Goal: Check status: Check status

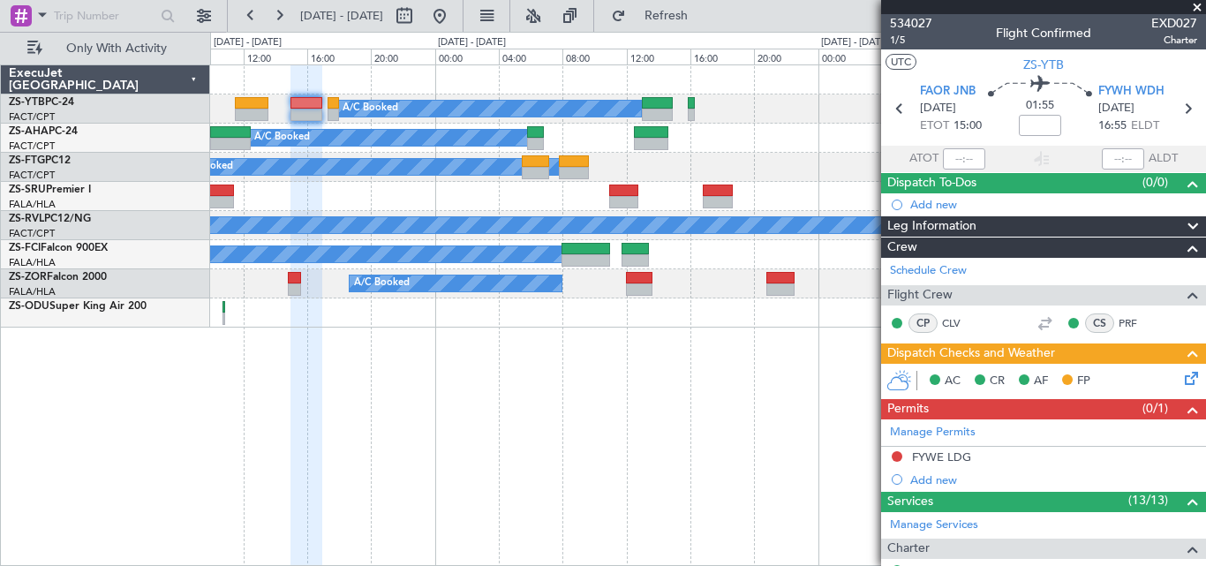
click at [1194, 2] on span at bounding box center [1197, 8] width 18 height 16
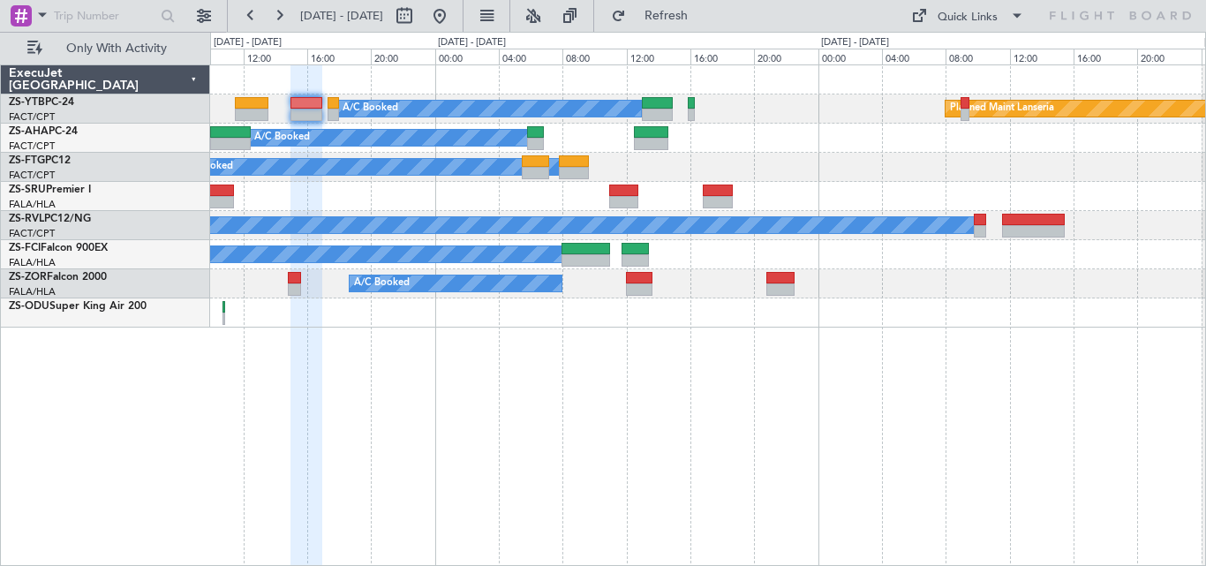
type input "0"
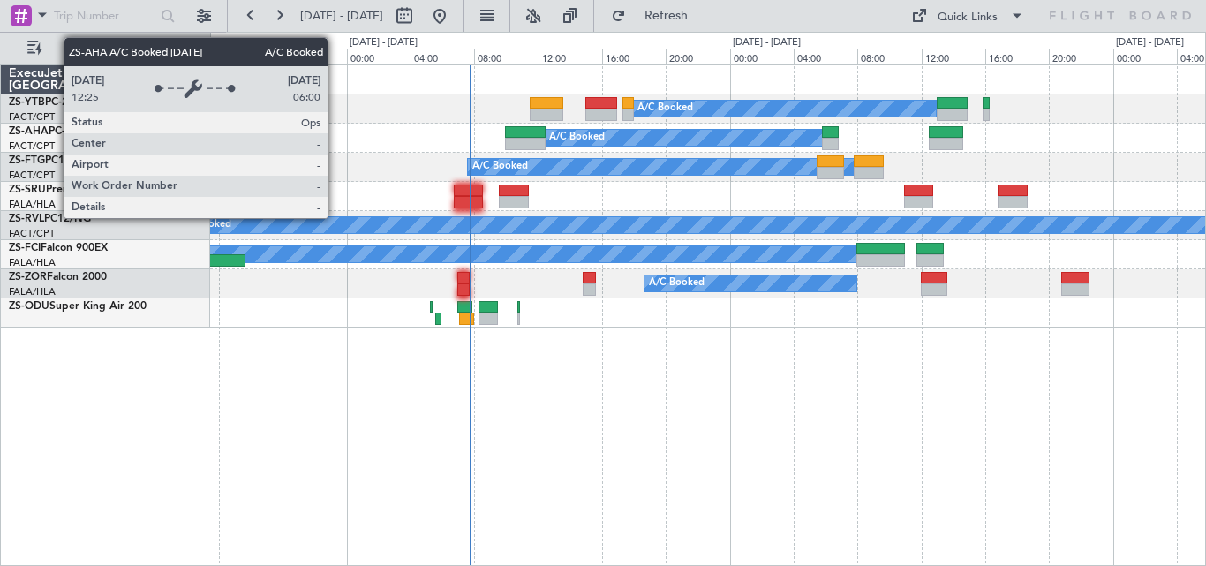
click at [659, 143] on div "A/C Booked" at bounding box center [684, 138] width 279 height 16
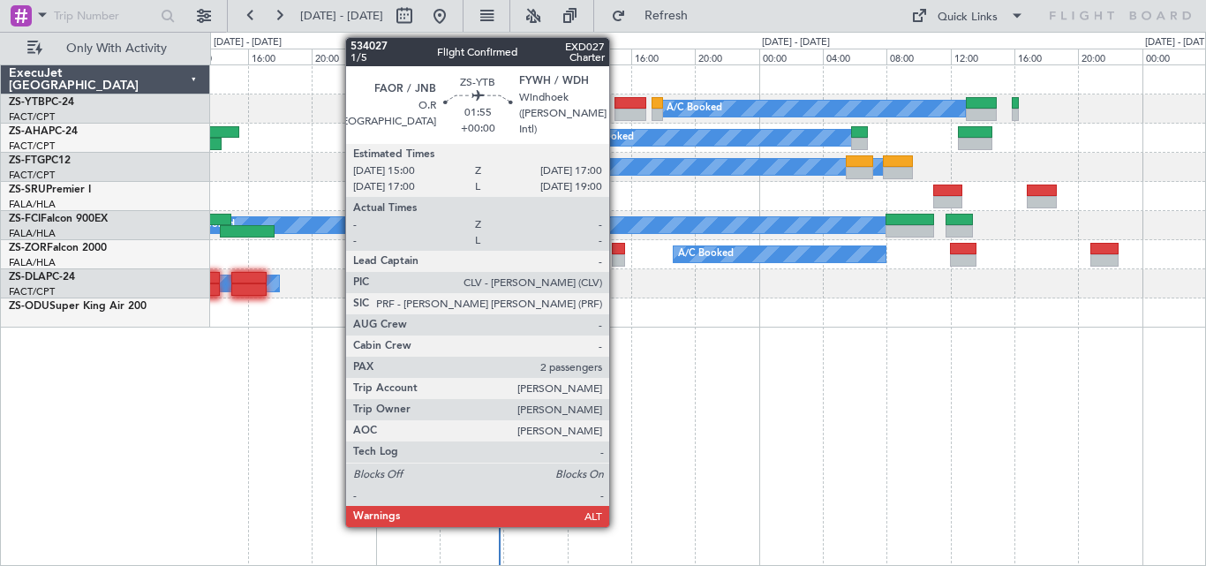
click at [617, 102] on div at bounding box center [630, 103] width 33 height 12
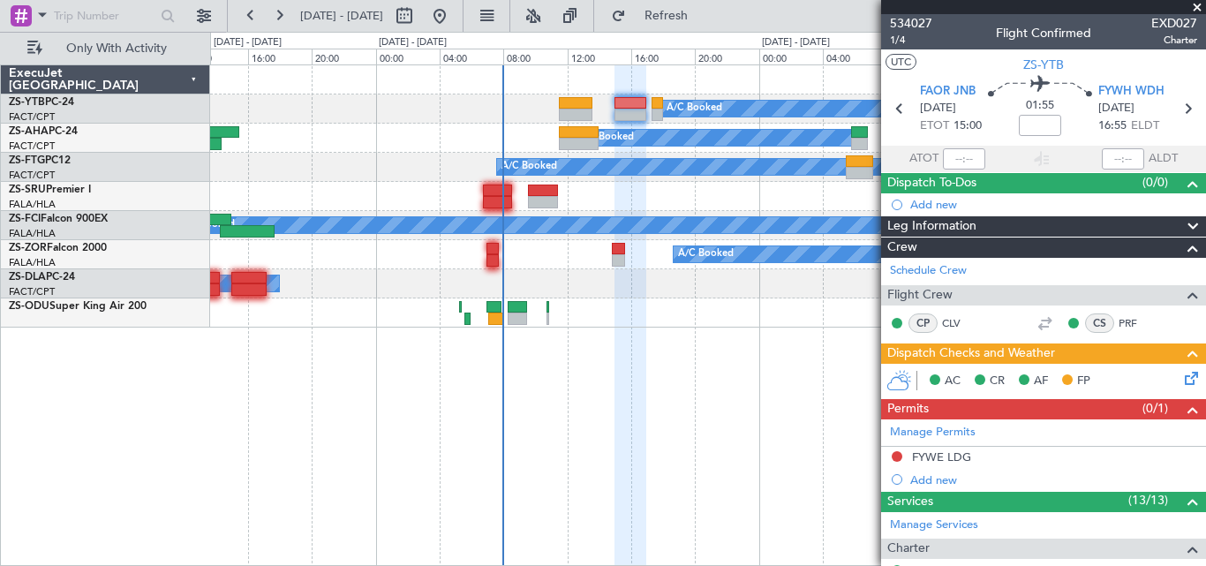
click at [1194, 4] on span at bounding box center [1197, 8] width 18 height 16
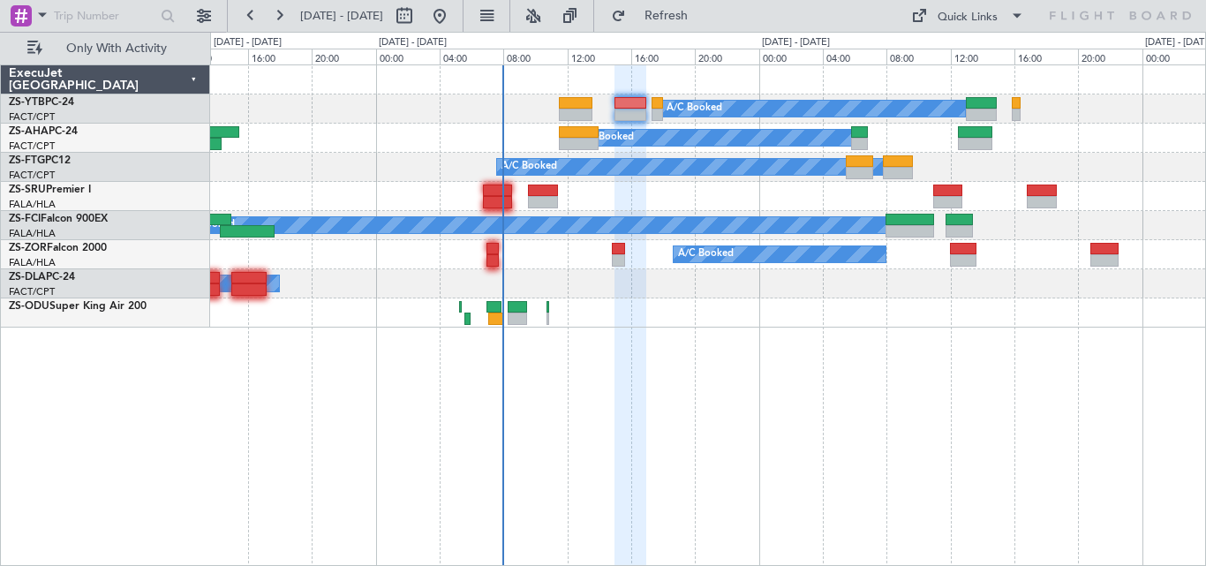
type input "0"
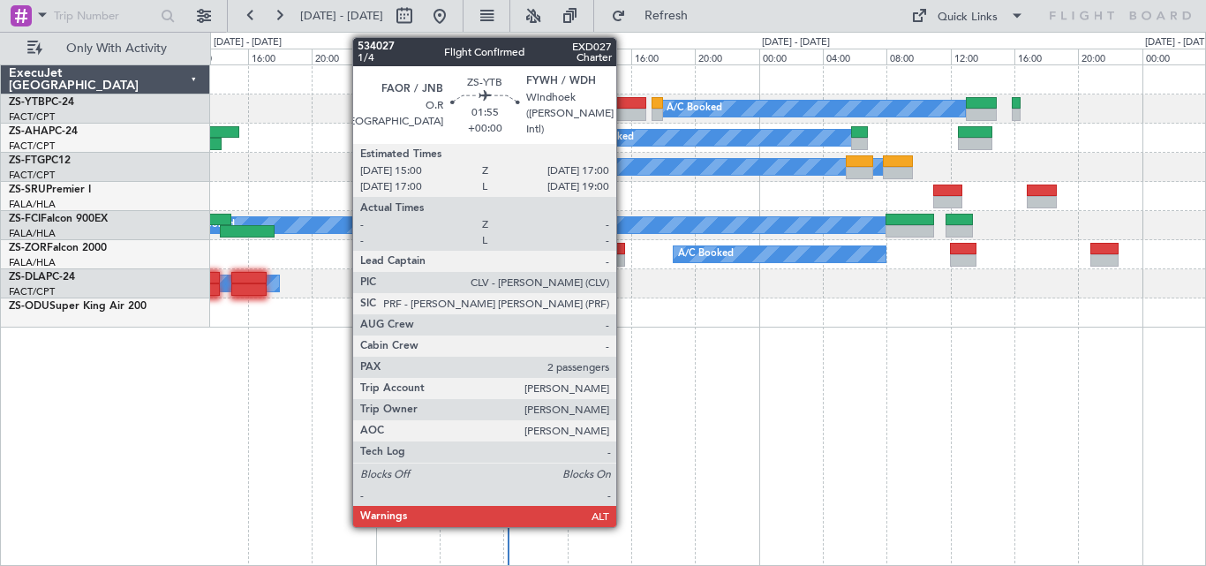
click at [624, 107] on div at bounding box center [630, 103] width 33 height 12
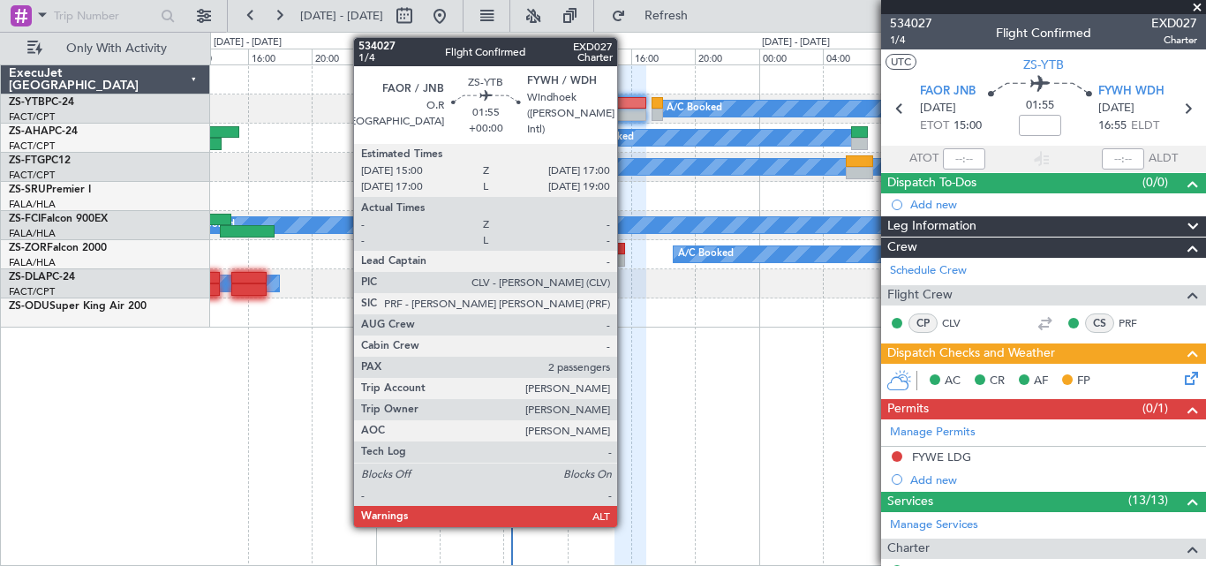
click at [625, 117] on div at bounding box center [630, 115] width 33 height 12
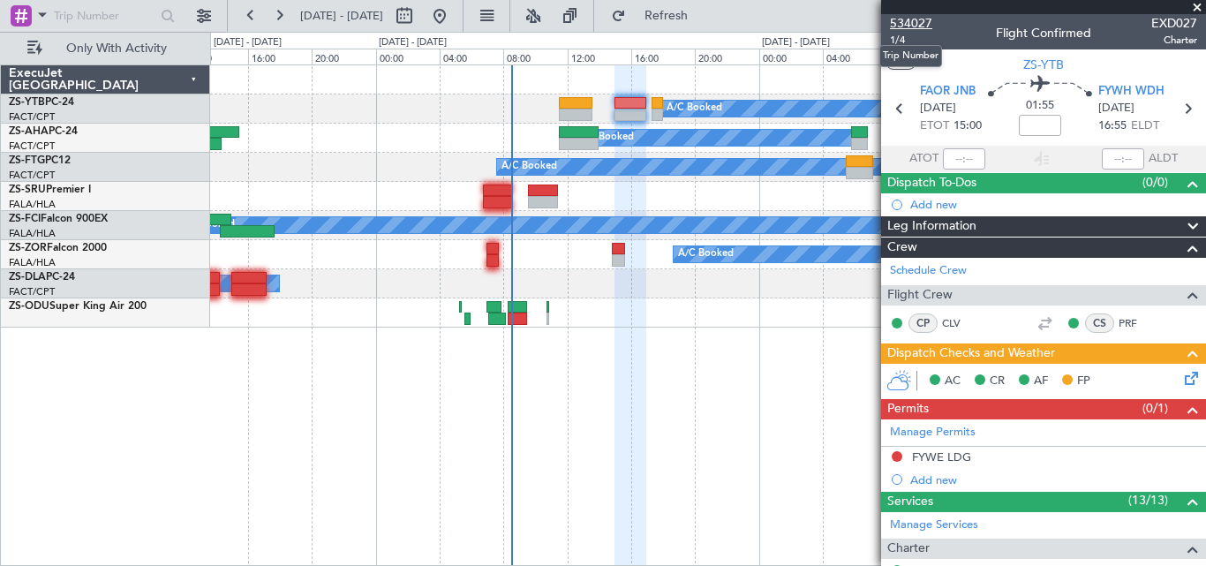
click at [896, 27] on span "534027" at bounding box center [911, 23] width 42 height 19
click at [904, 13] on div at bounding box center [1043, 7] width 325 height 14
click at [907, 19] on span "534027" at bounding box center [911, 23] width 42 height 19
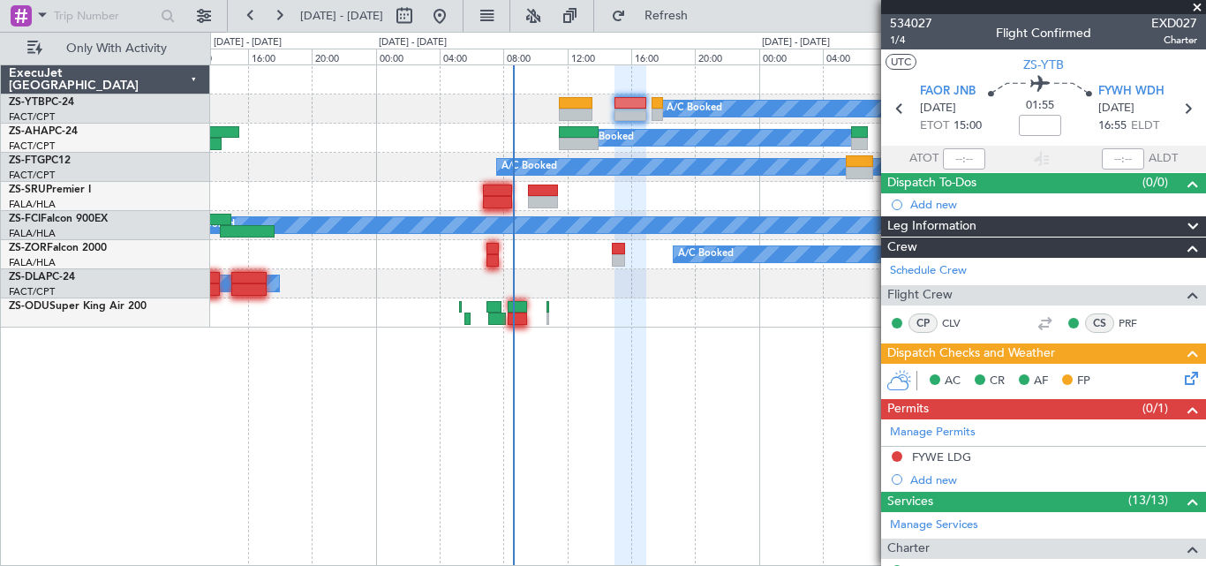
click at [1196, 4] on span at bounding box center [1197, 8] width 18 height 16
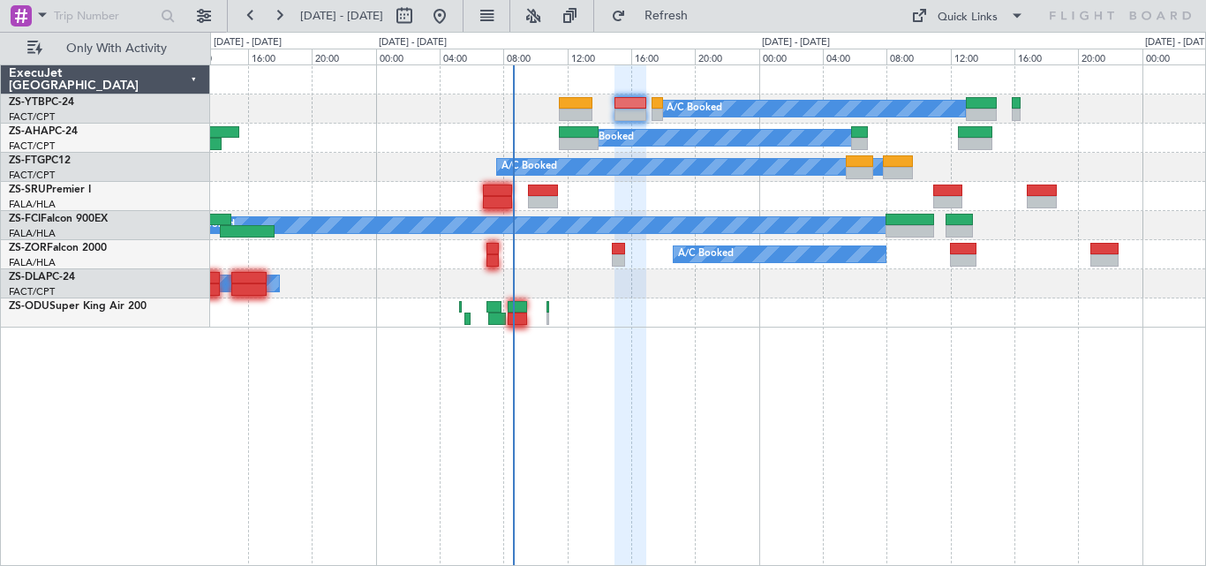
type input "0"
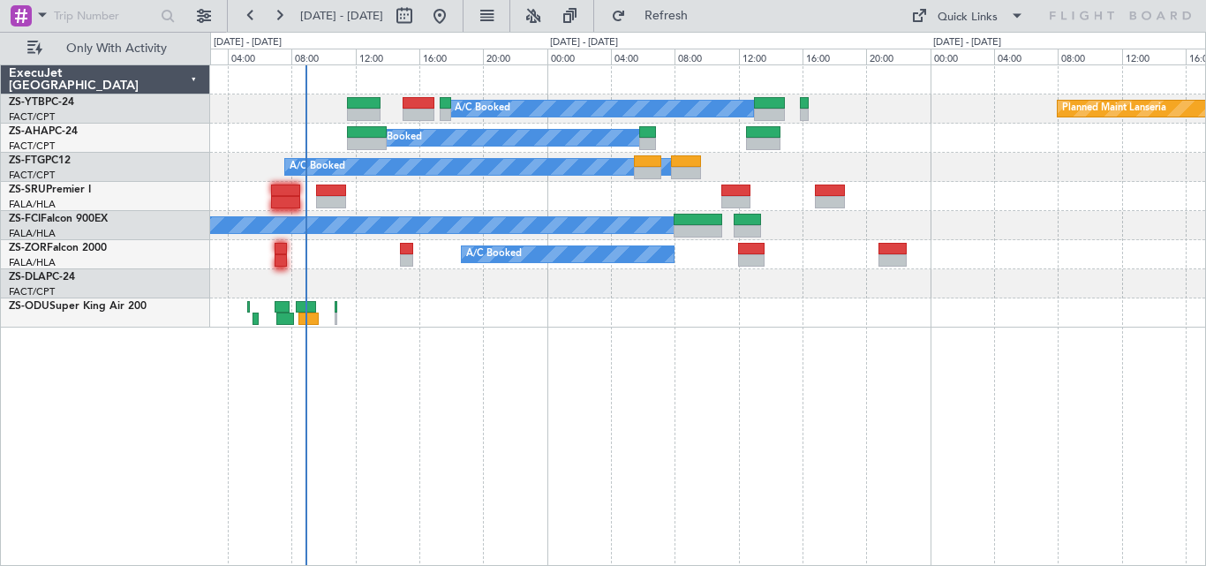
click at [636, 181] on div "A/C Booked Planned Maint Lanseria A/C Booked A/C Booked A/C Booked A/C Booked A…" at bounding box center [707, 196] width 995 height 262
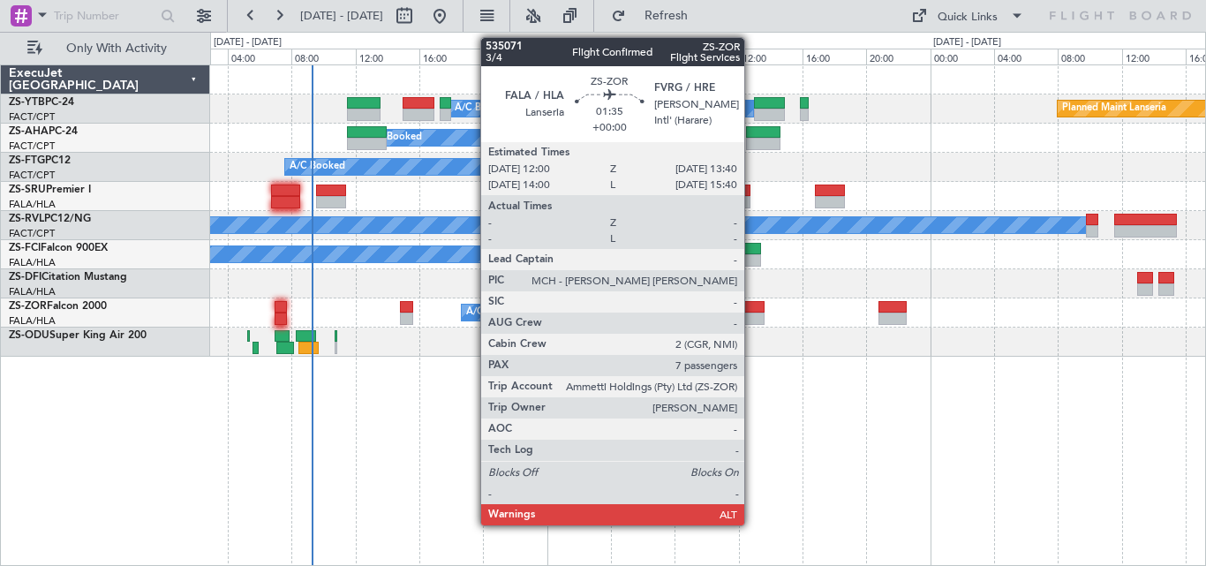
click at [752, 305] on div at bounding box center [751, 307] width 27 height 12
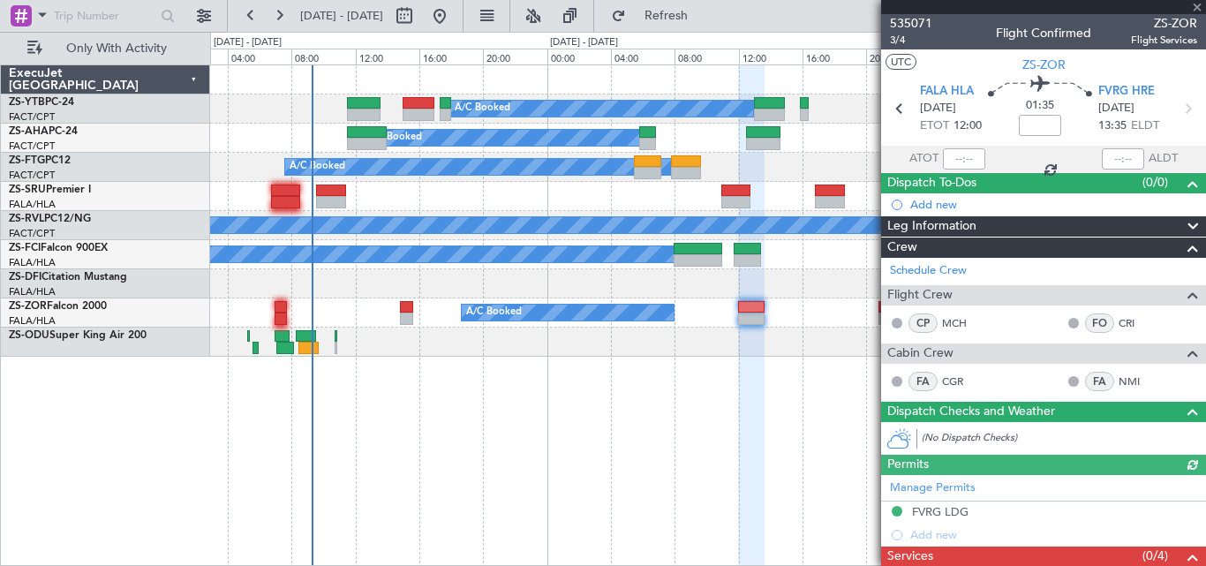
click at [1199, 6] on div at bounding box center [1043, 7] width 325 height 14
click at [1197, 5] on span at bounding box center [1197, 8] width 18 height 16
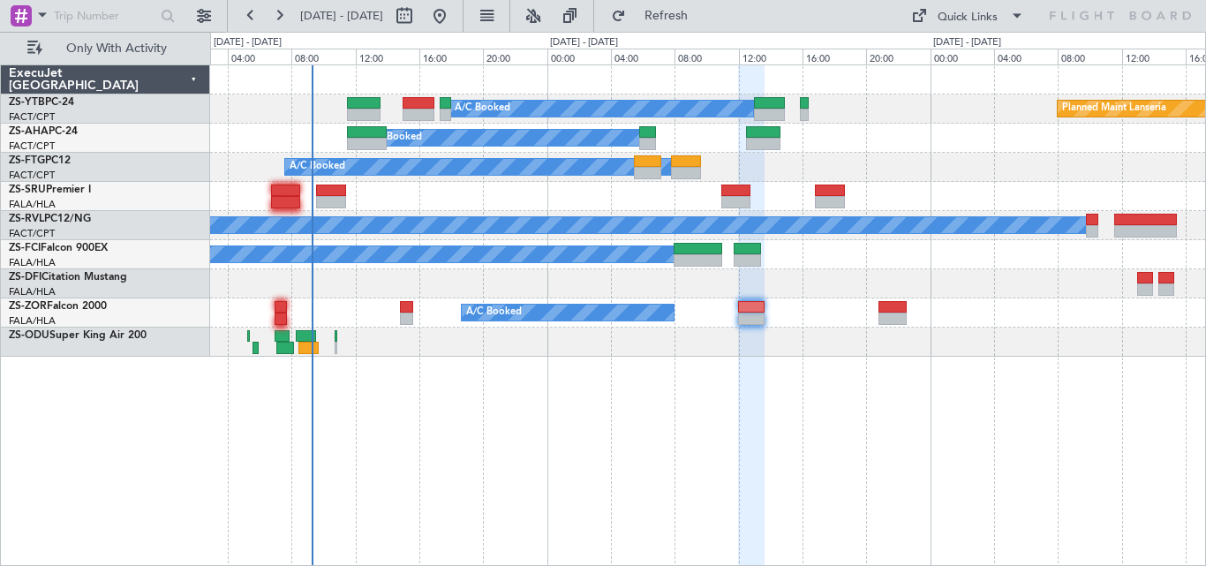
type input "0"
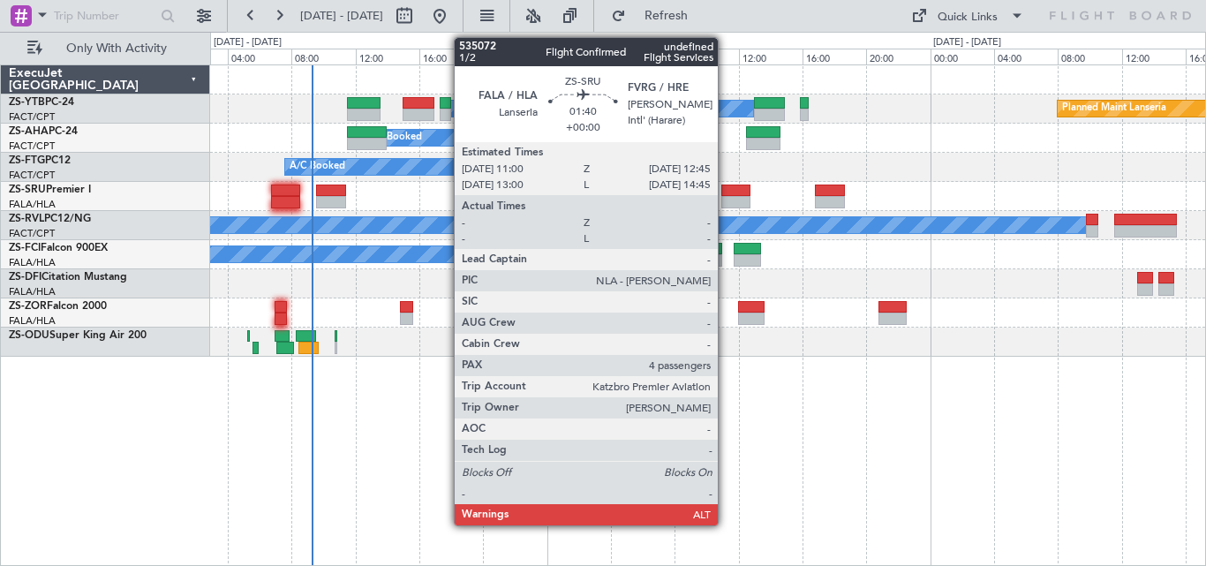
click at [726, 199] on div at bounding box center [735, 202] width 28 height 12
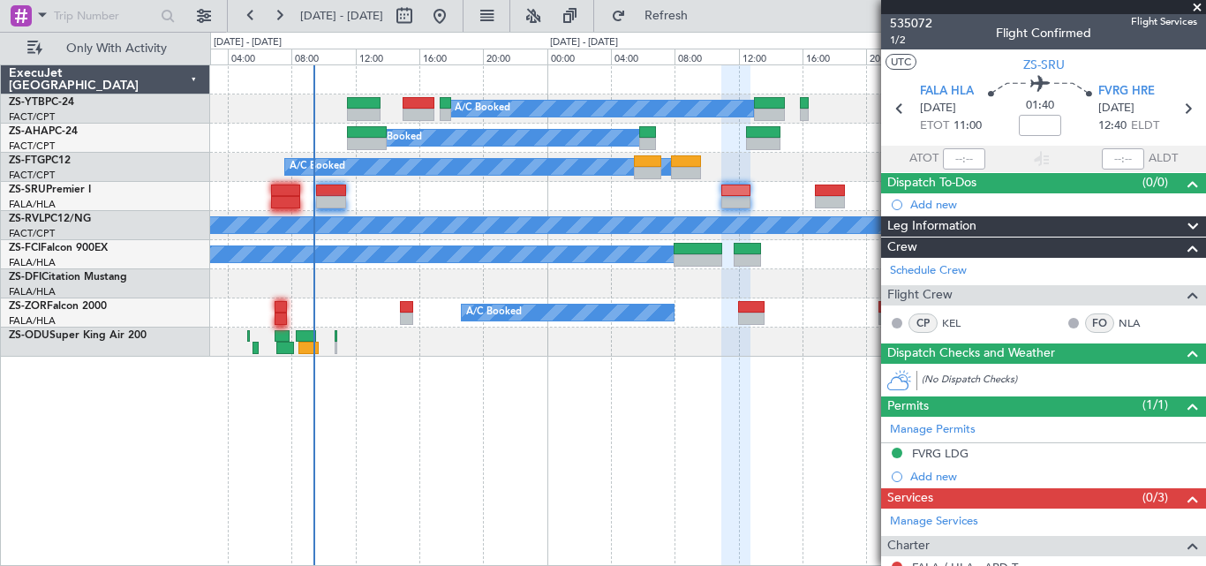
click at [1196, 7] on span at bounding box center [1197, 8] width 18 height 16
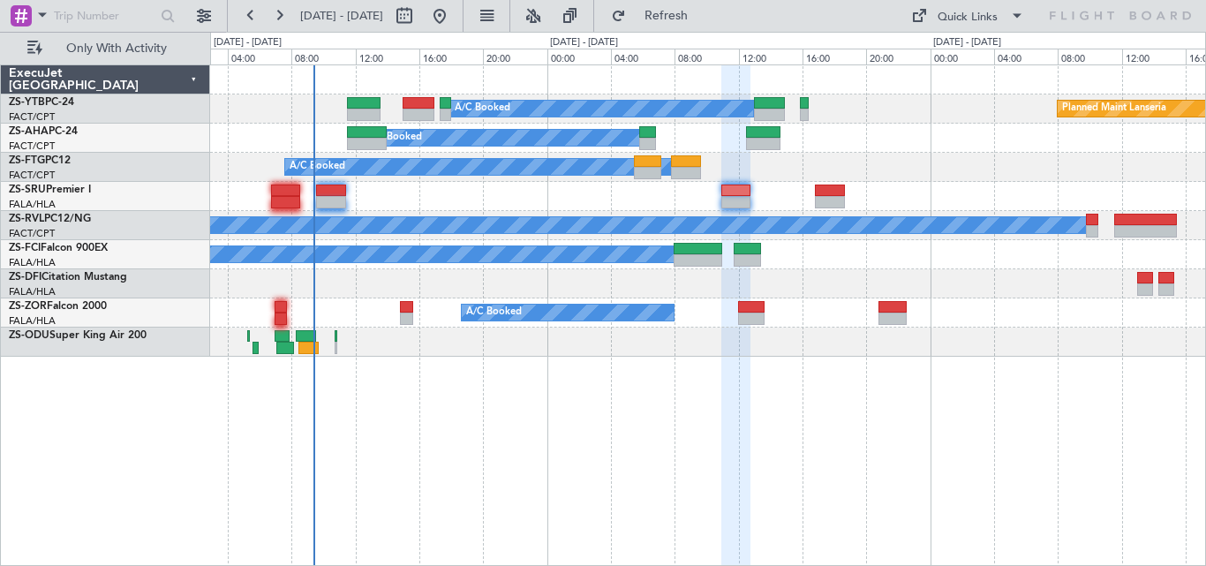
type input "0"
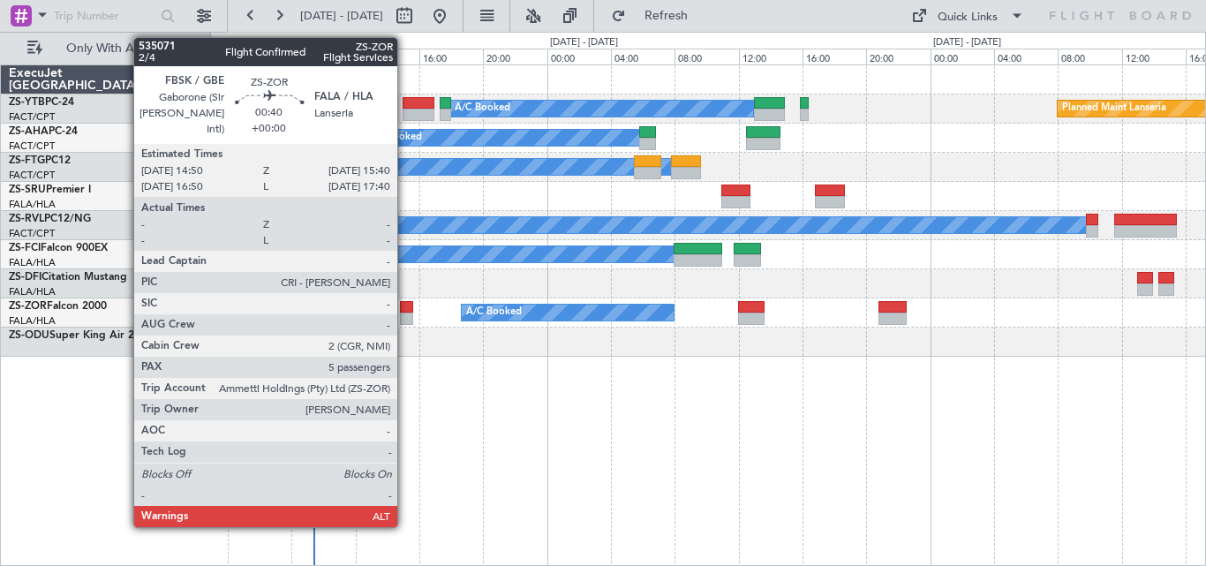
click at [405, 304] on div at bounding box center [407, 307] width 14 height 12
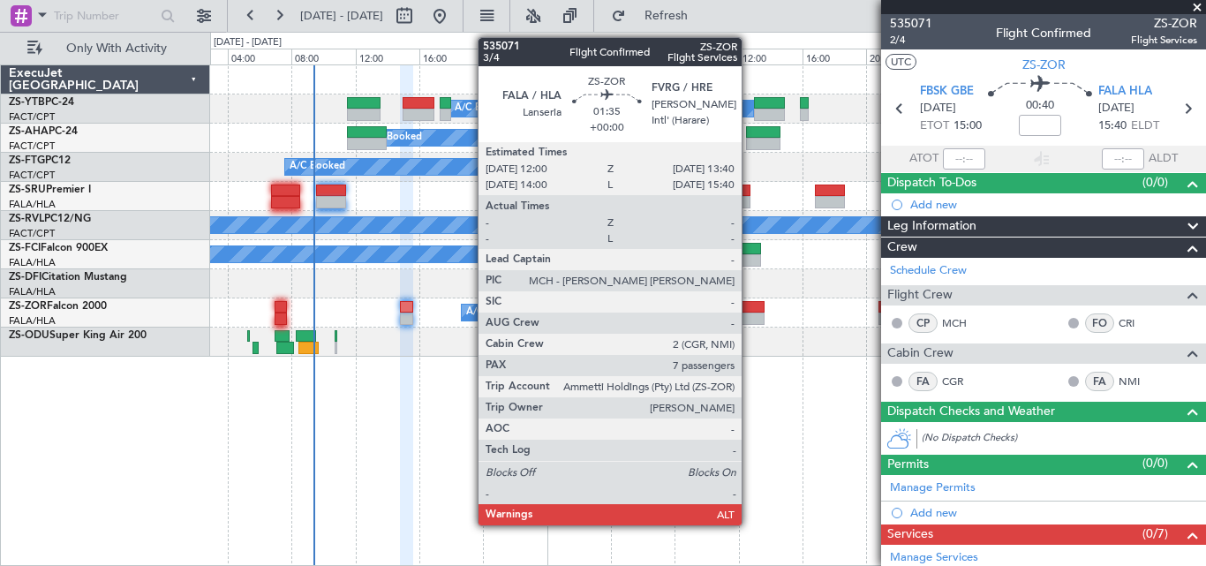
click at [749, 309] on div at bounding box center [751, 307] width 27 height 12
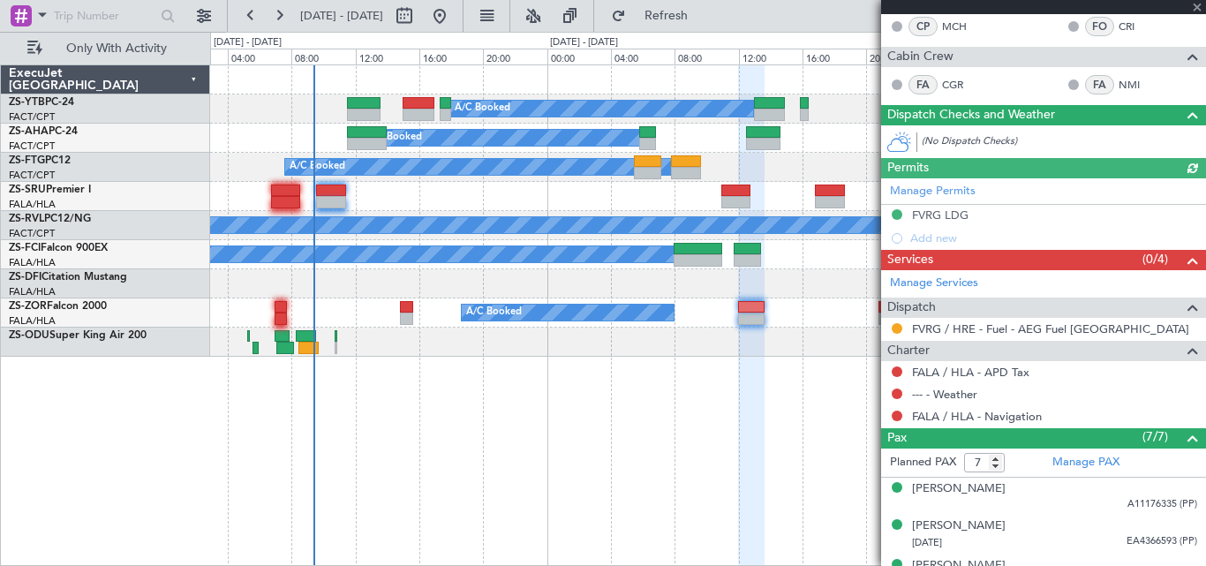
scroll to position [279, 0]
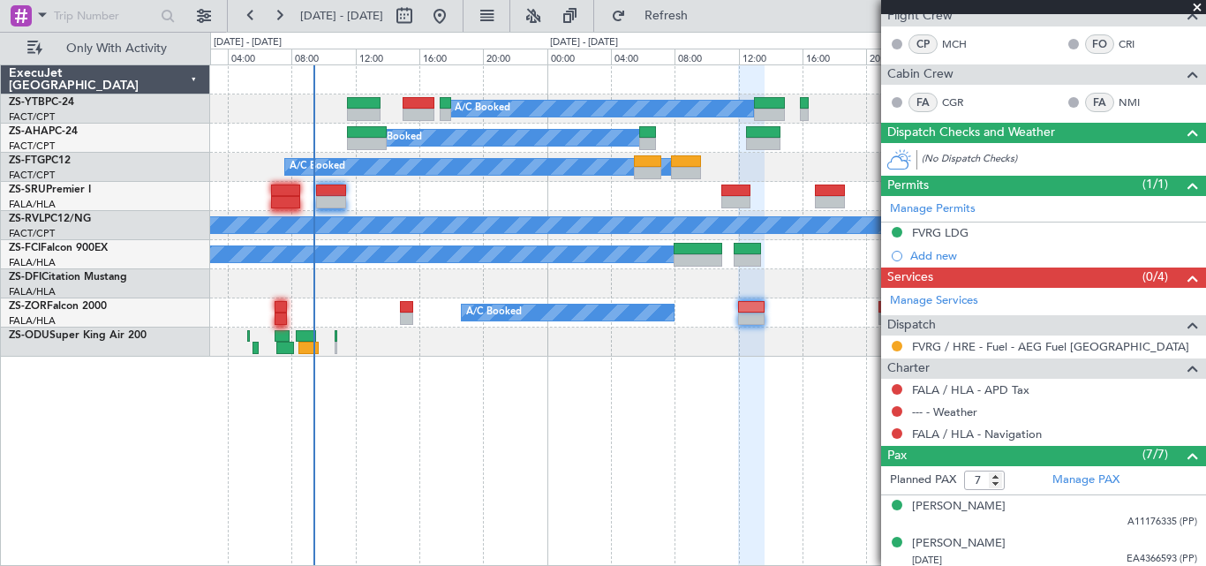
click at [922, 231] on div "FVRG LDG" at bounding box center [940, 232] width 56 height 15
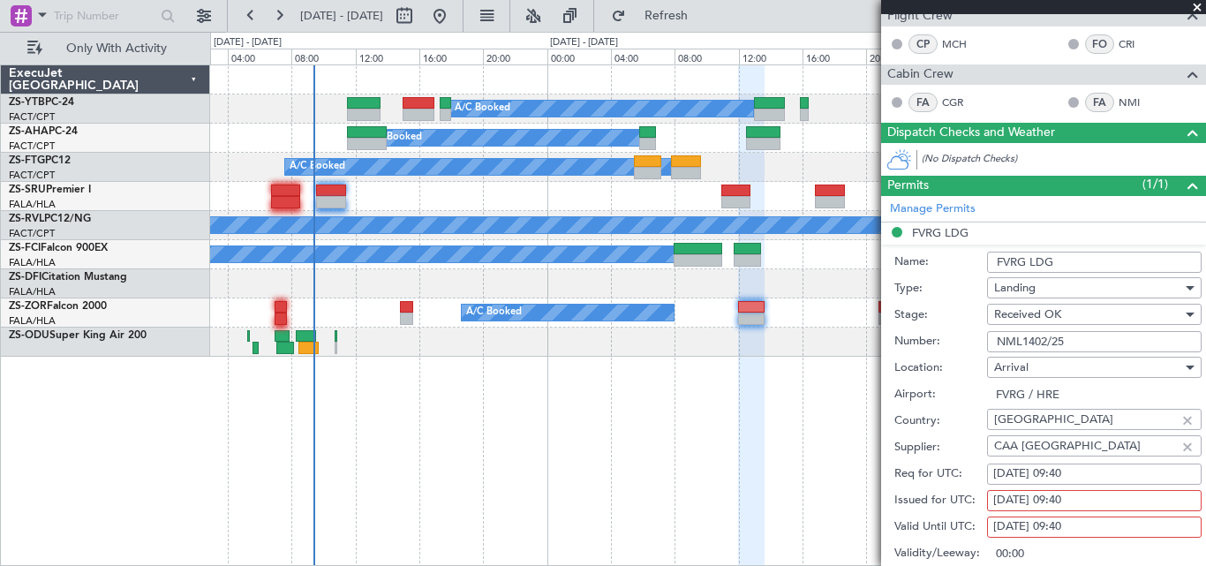
drag, startPoint x: 993, startPoint y: 340, endPoint x: 1068, endPoint y: 342, distance: 75.1
click at [1068, 342] on input "NML1402/25" at bounding box center [1094, 341] width 215 height 21
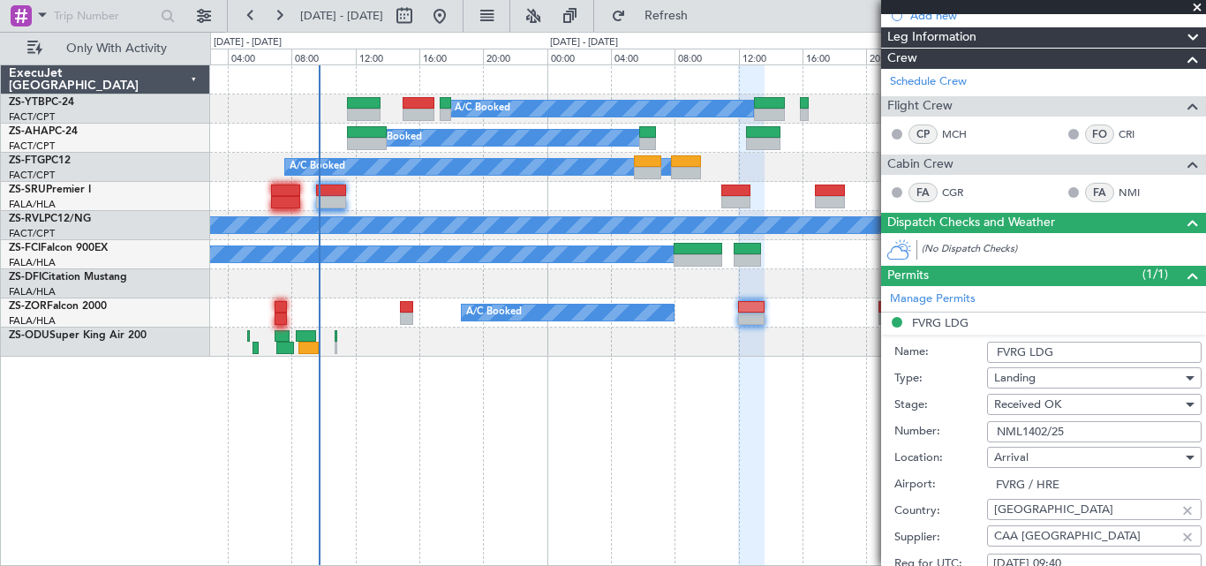
scroll to position [0, 0]
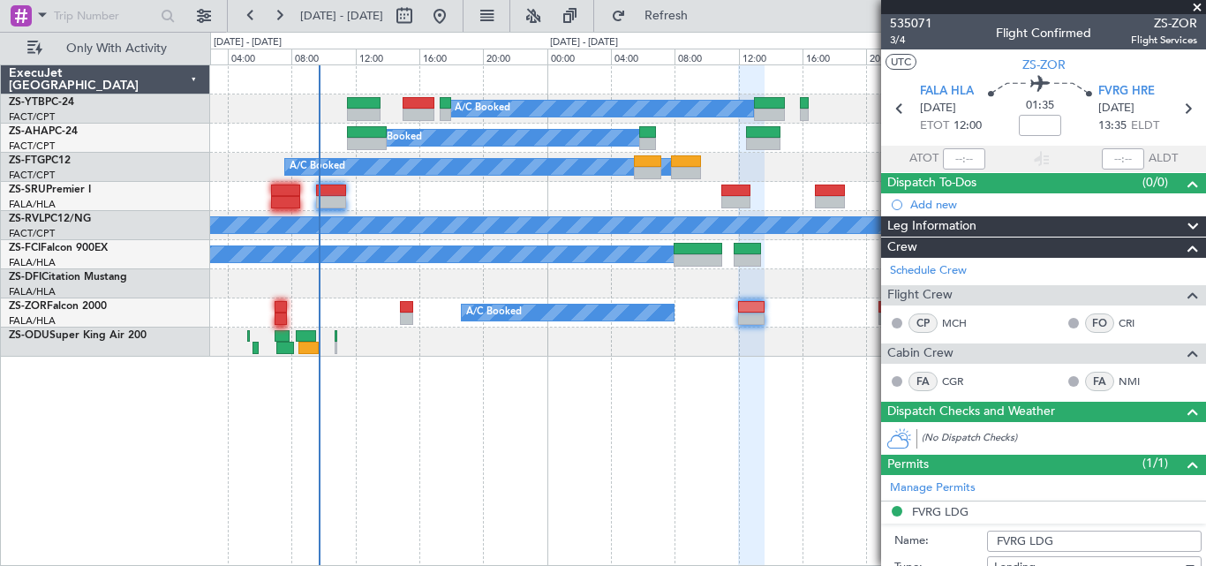
click at [1201, 6] on span at bounding box center [1197, 8] width 18 height 16
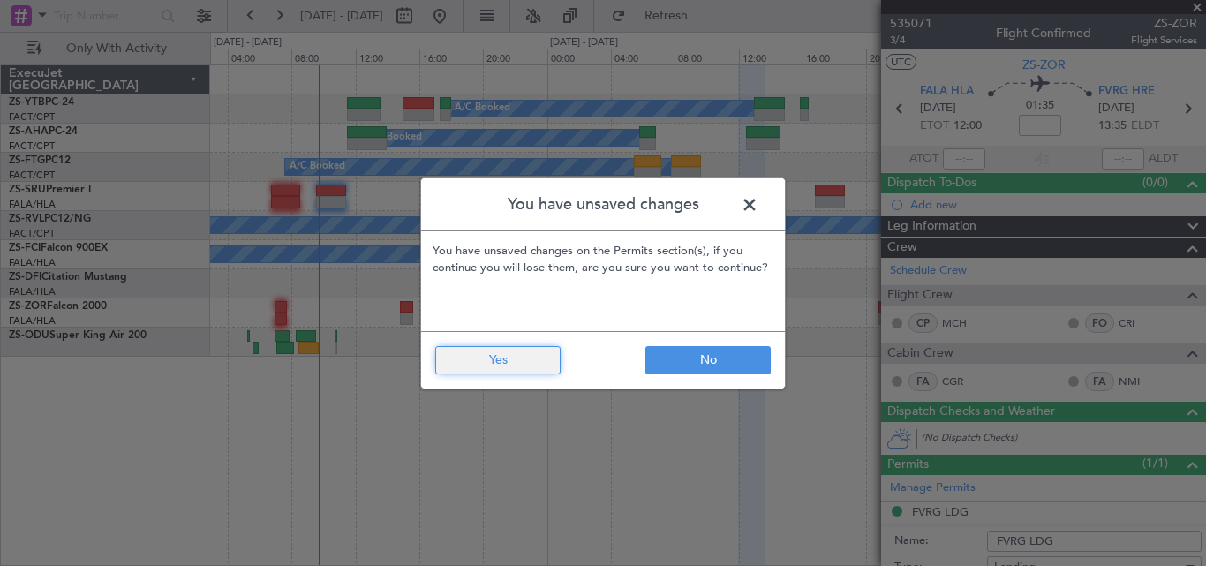
click at [518, 360] on button "Yes" at bounding box center [497, 360] width 125 height 28
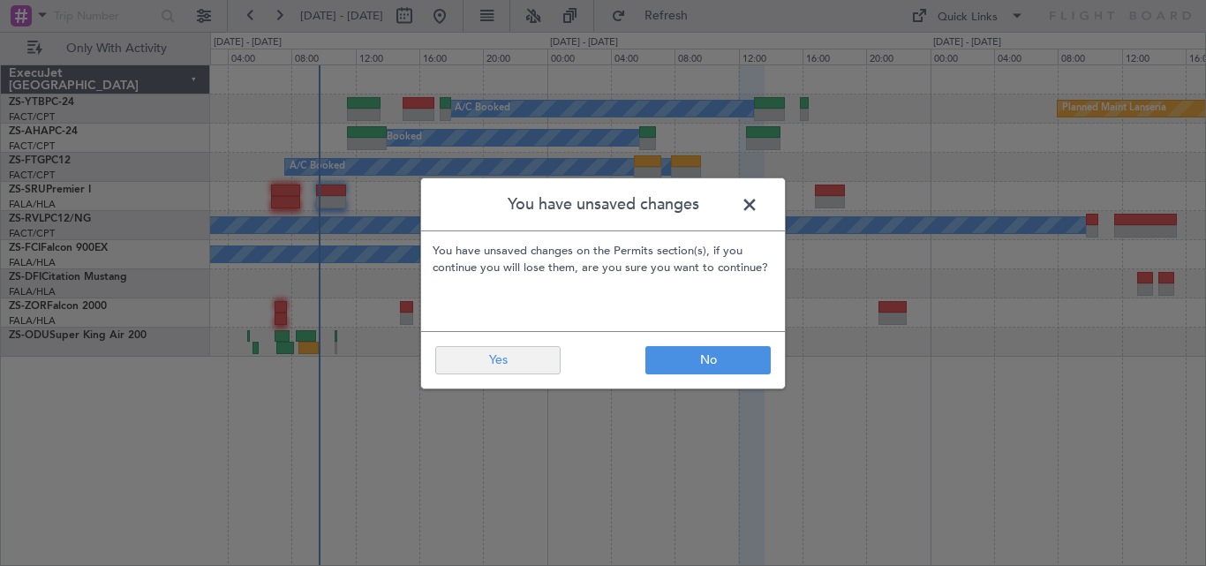
type input "0"
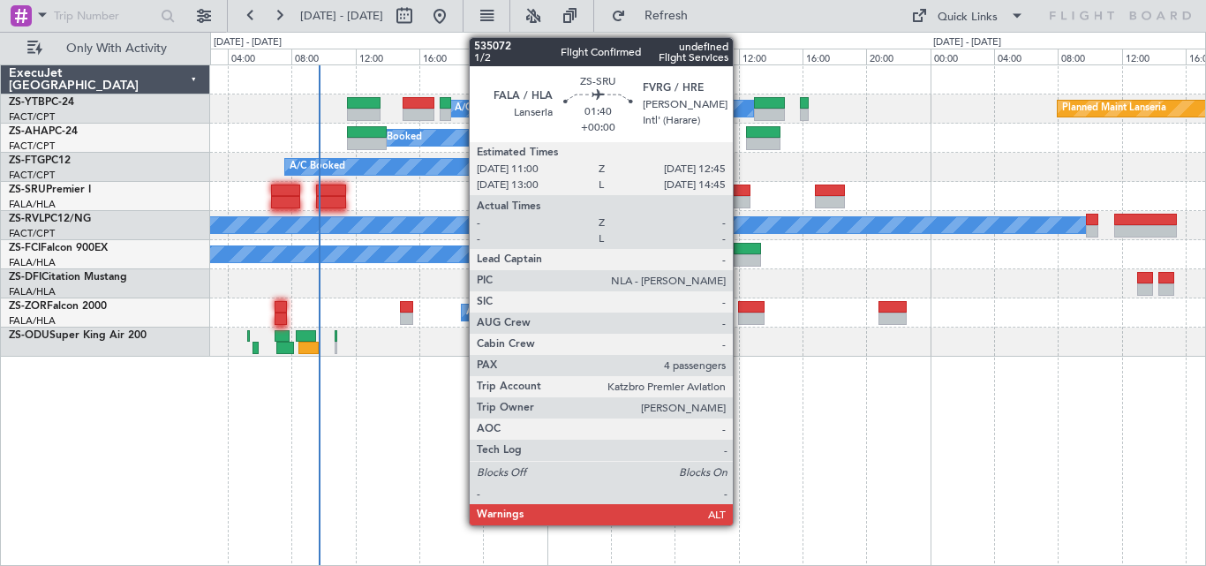
click at [741, 206] on div at bounding box center [735, 202] width 28 height 12
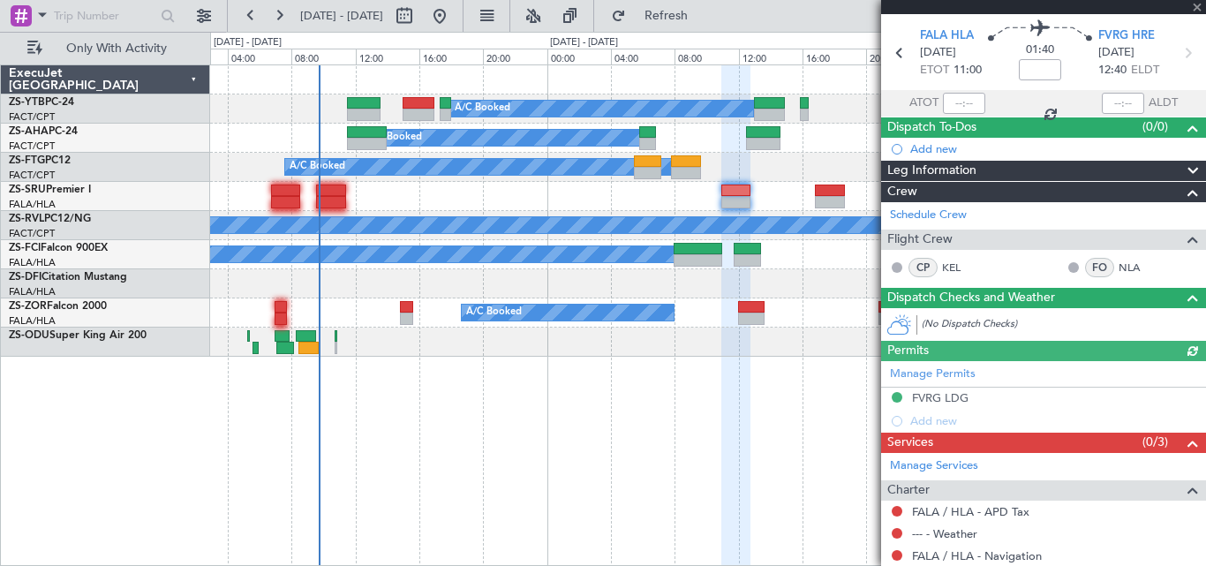
scroll to position [262, 0]
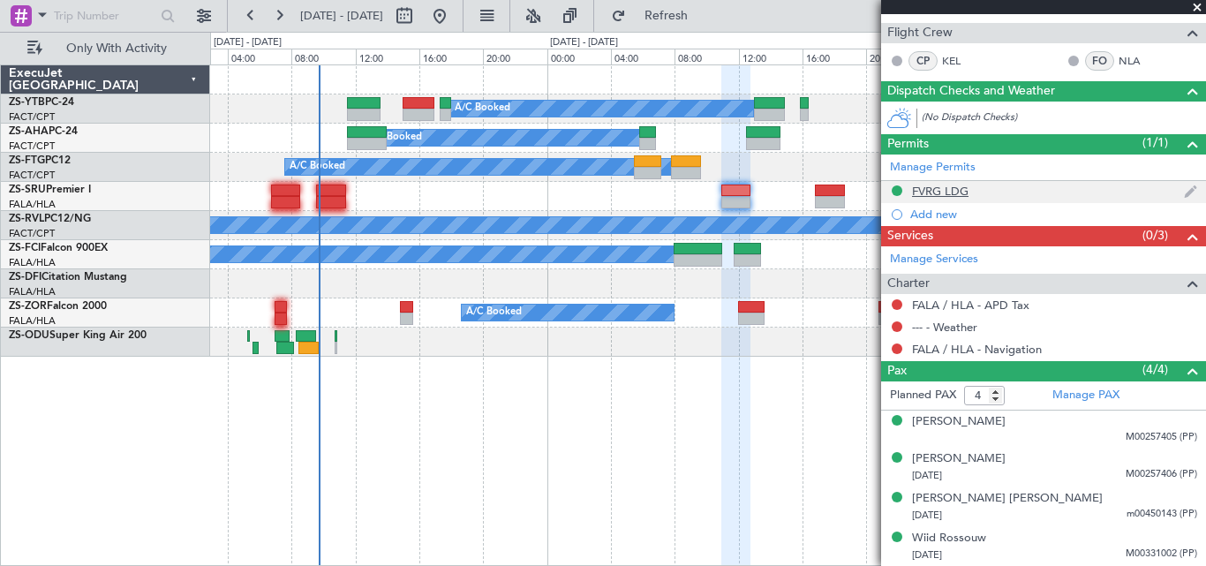
click at [932, 188] on div "FVRG LDG" at bounding box center [940, 191] width 56 height 15
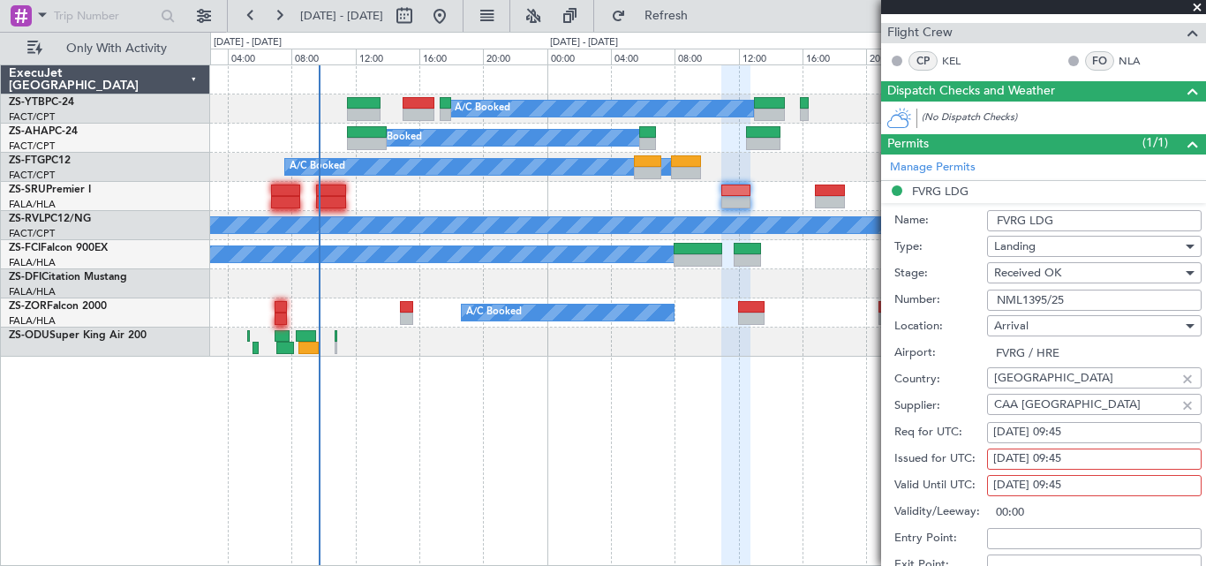
drag, startPoint x: 994, startPoint y: 299, endPoint x: 1073, endPoint y: 299, distance: 78.6
click at [1073, 299] on input "NML1395/25" at bounding box center [1094, 300] width 215 height 21
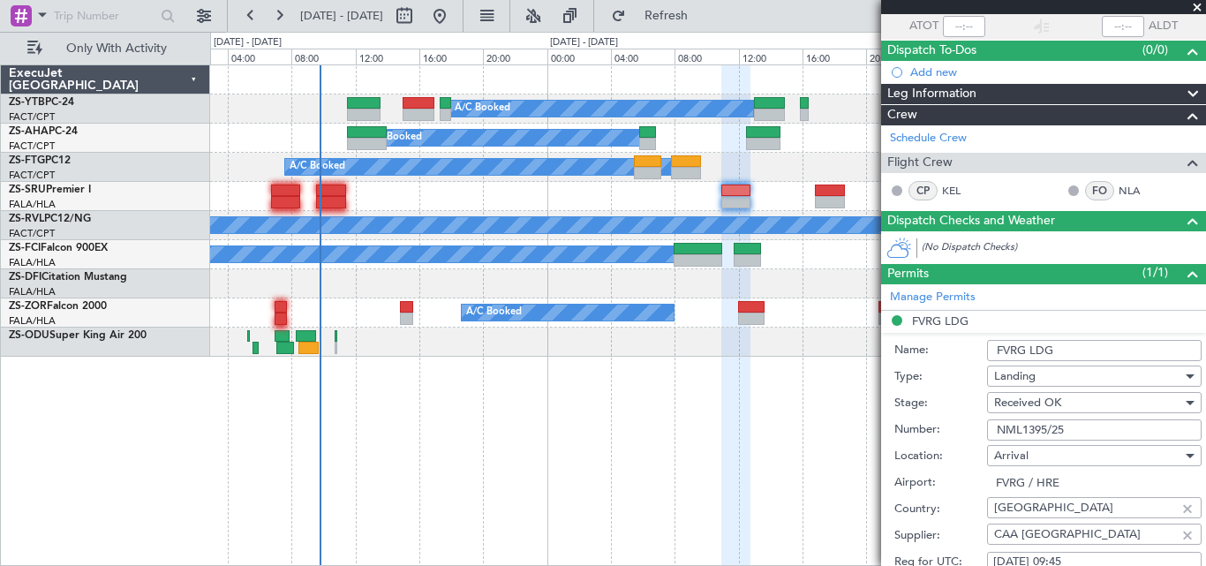
scroll to position [0, 0]
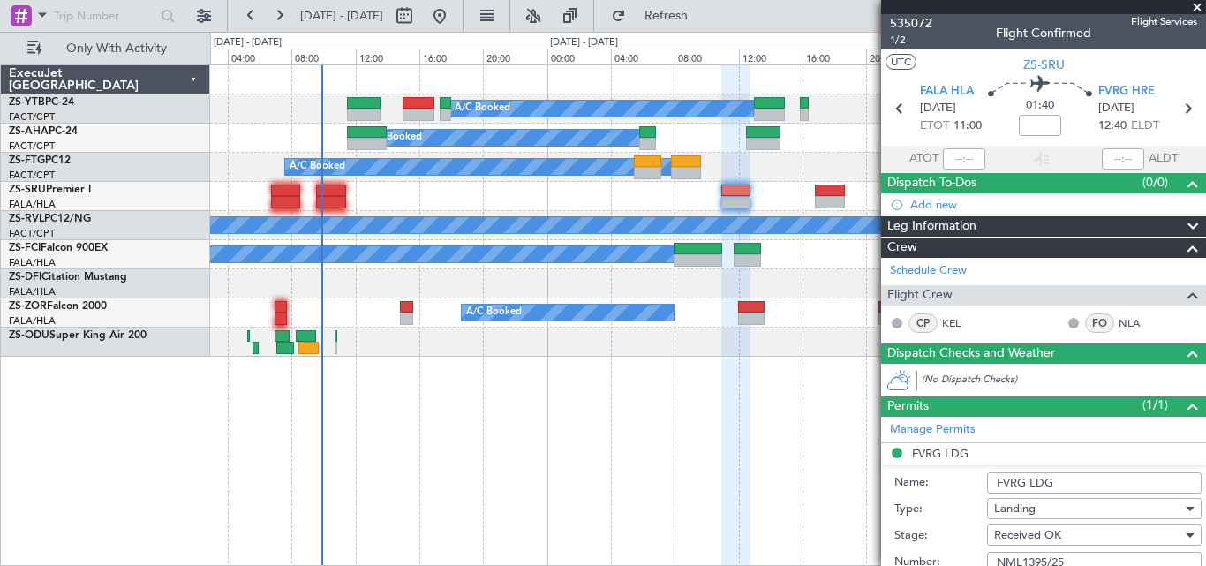
click at [1195, 6] on span at bounding box center [1197, 8] width 18 height 16
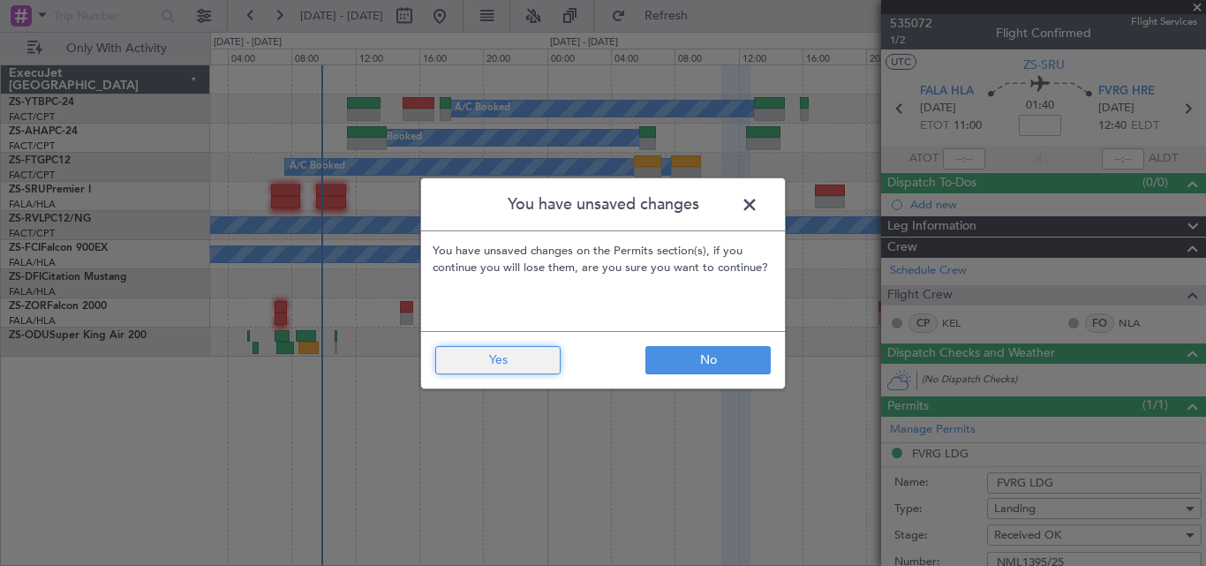
click at [558, 346] on button "Yes" at bounding box center [497, 360] width 125 height 28
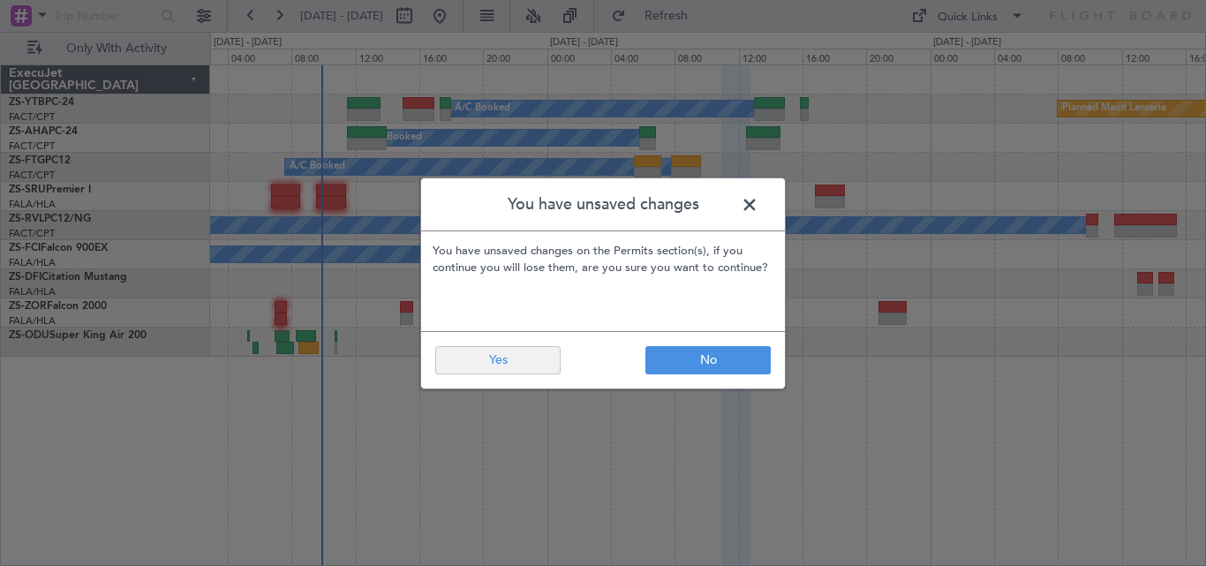
type input "0"
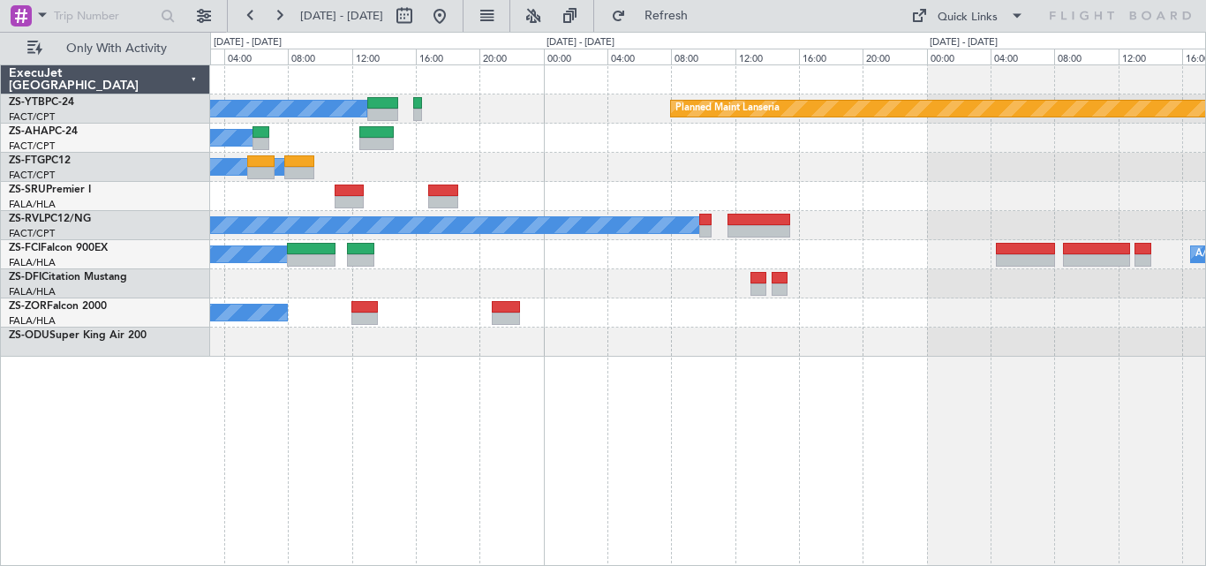
click at [649, 260] on div "Planned Maint Lanseria A/C Booked A/C Booked A/C Booked A/C Booked A/C Booked A…" at bounding box center [707, 210] width 995 height 291
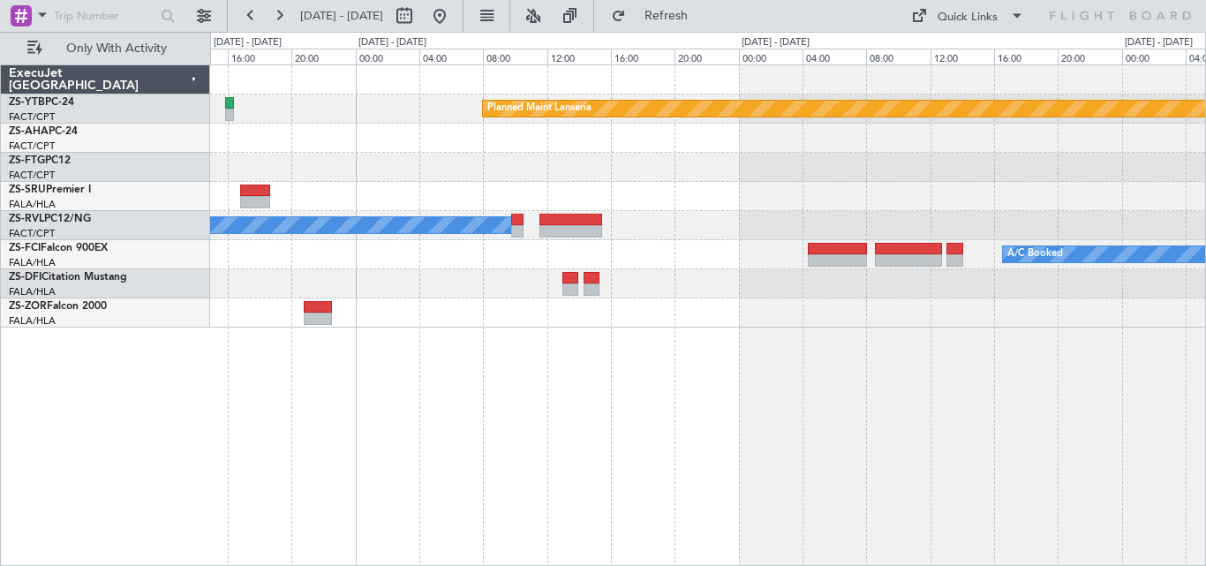
click at [649, 306] on div "A/C Booked" at bounding box center [707, 312] width 995 height 29
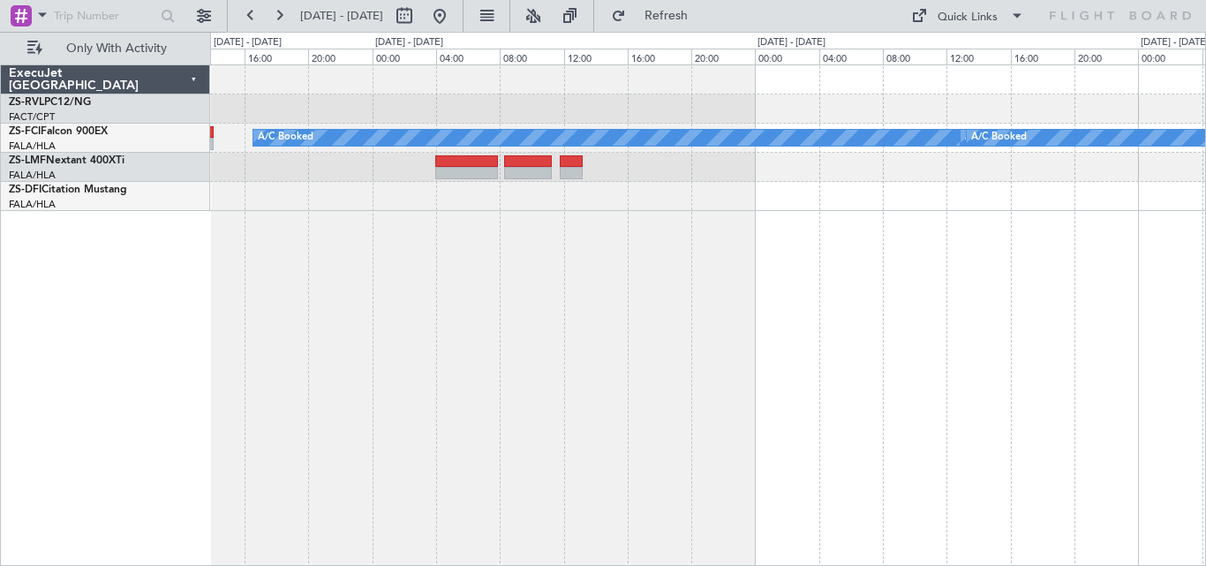
click at [505, 273] on div "A/C Booked A/C Booked A/C Booked A/C Booked A/C Booked" at bounding box center [708, 314] width 996 height 501
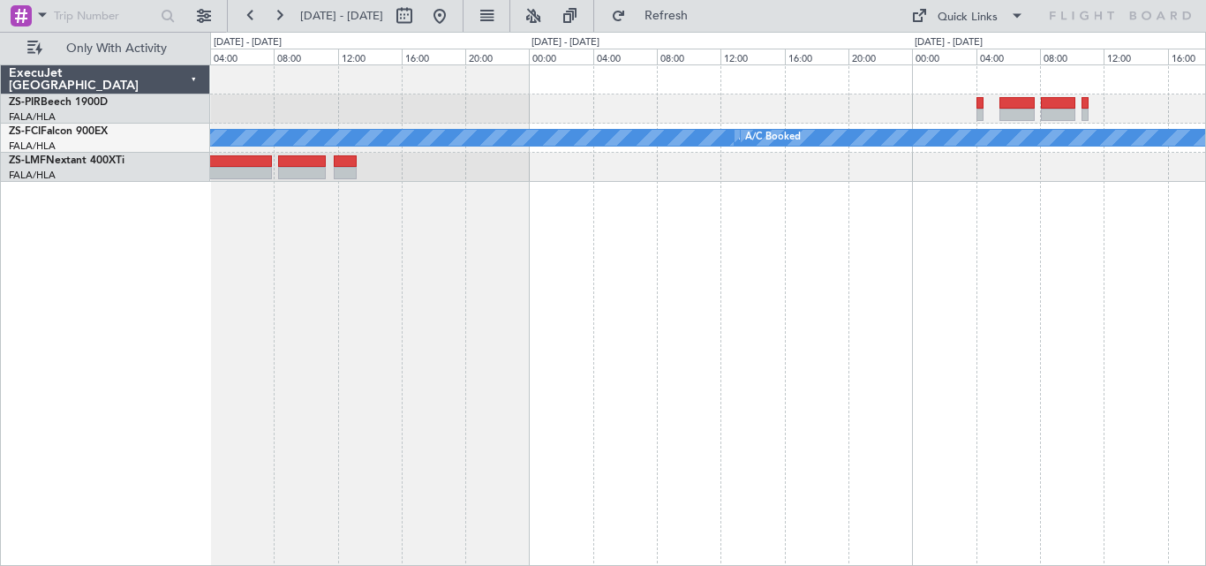
click at [558, 320] on div "A/C Booked A/C Booked A/C Booked A/C Booked A/C Booked A/C Booked" at bounding box center [708, 314] width 996 height 501
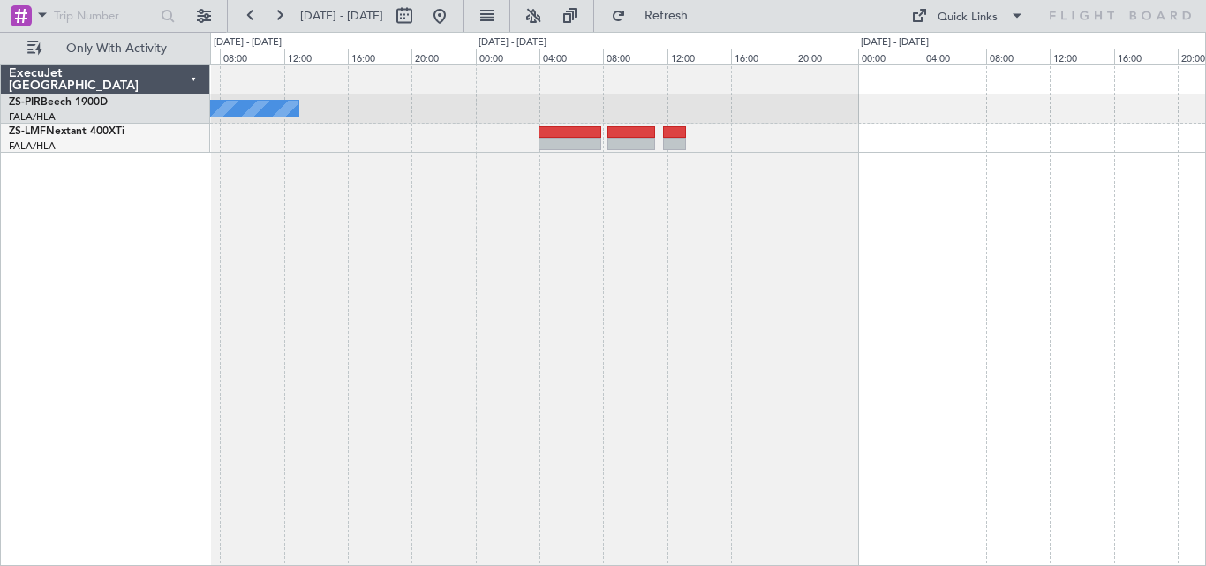
click at [1183, 264] on div "A/C Booked" at bounding box center [708, 314] width 996 height 501
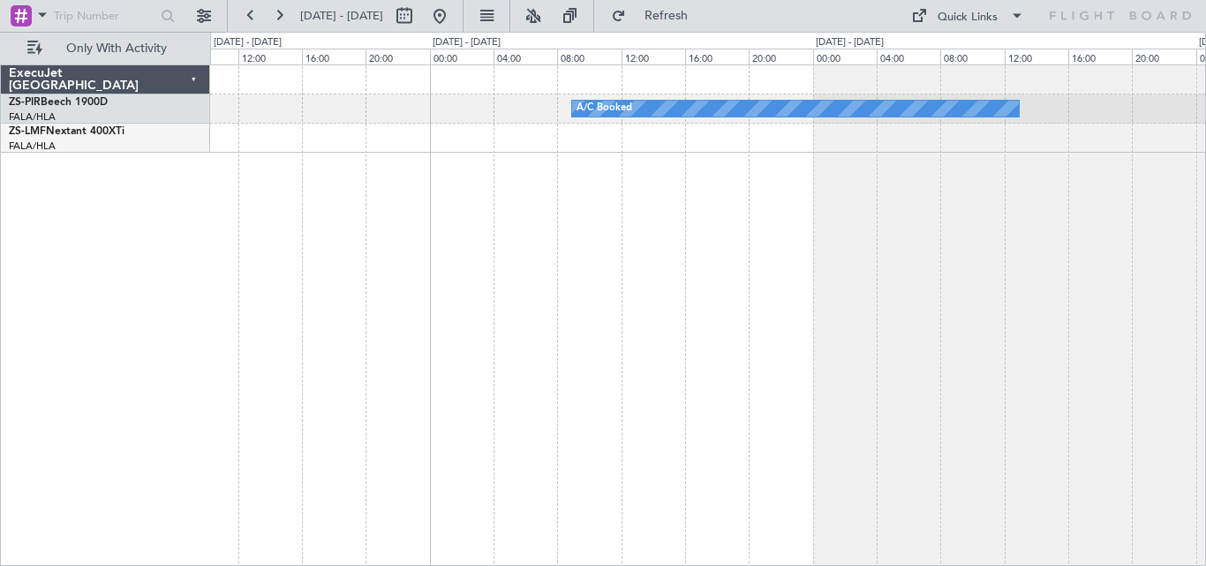
click at [934, 248] on div "A/C Booked" at bounding box center [708, 314] width 996 height 501
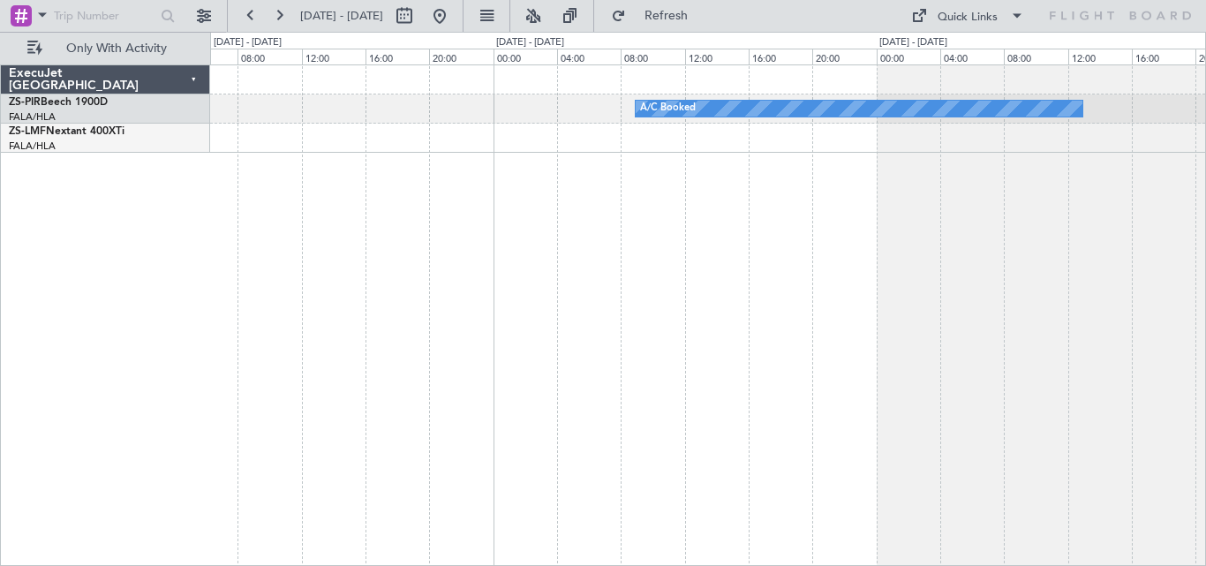
click at [768, 242] on div "A/C Booked" at bounding box center [708, 314] width 996 height 501
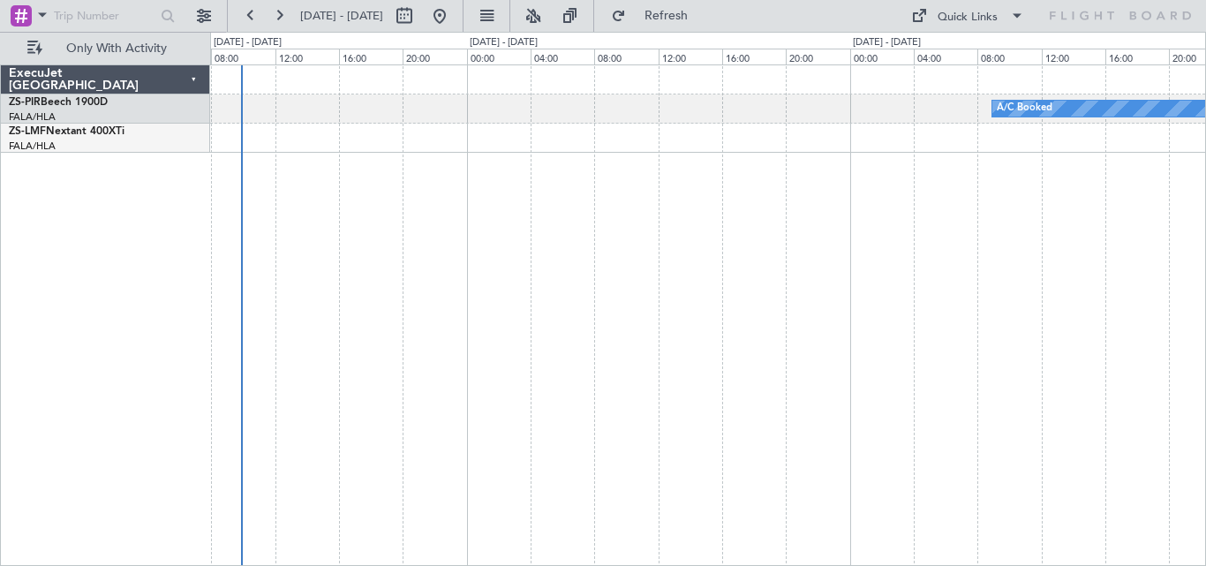
click at [843, 231] on div "A/C Booked" at bounding box center [708, 314] width 996 height 501
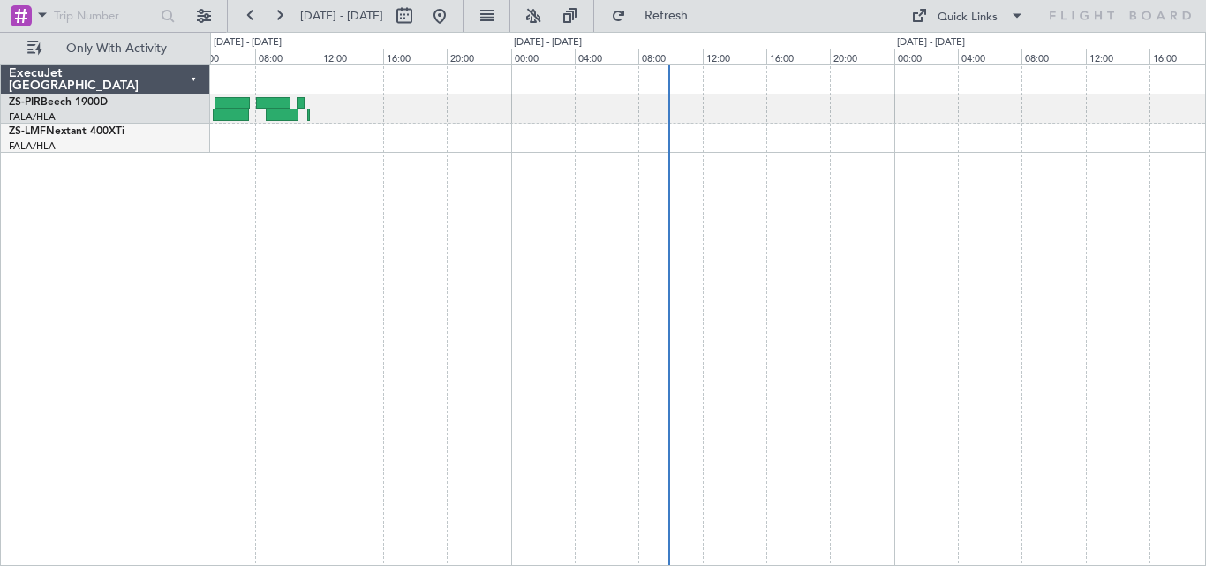
click at [574, 267] on div "A/C Booked" at bounding box center [708, 314] width 996 height 501
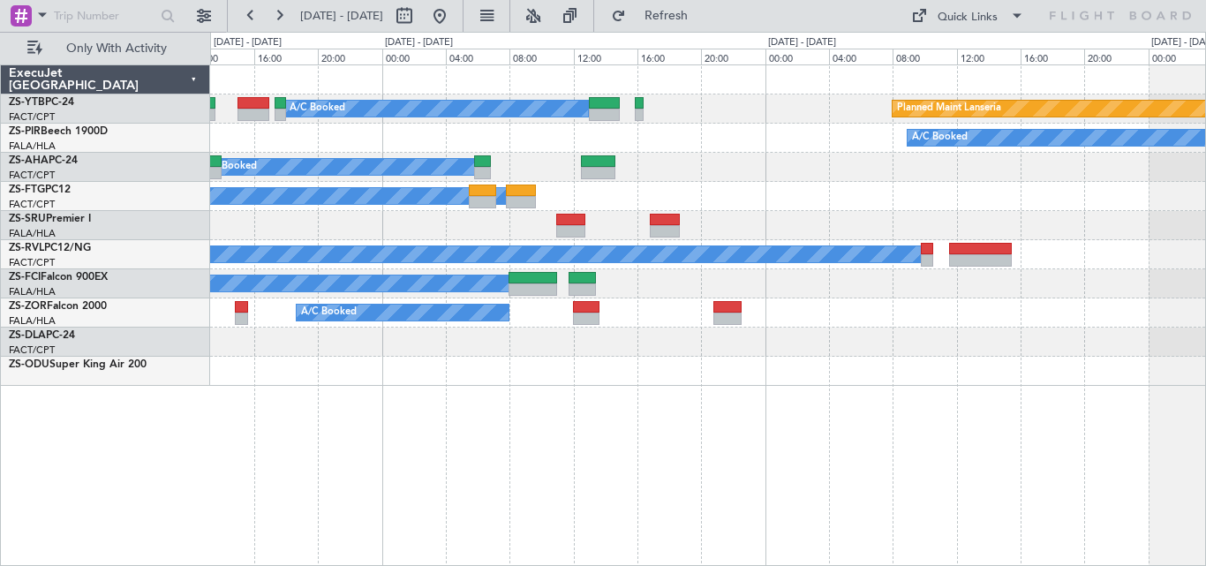
click at [651, 357] on div at bounding box center [707, 371] width 995 height 29
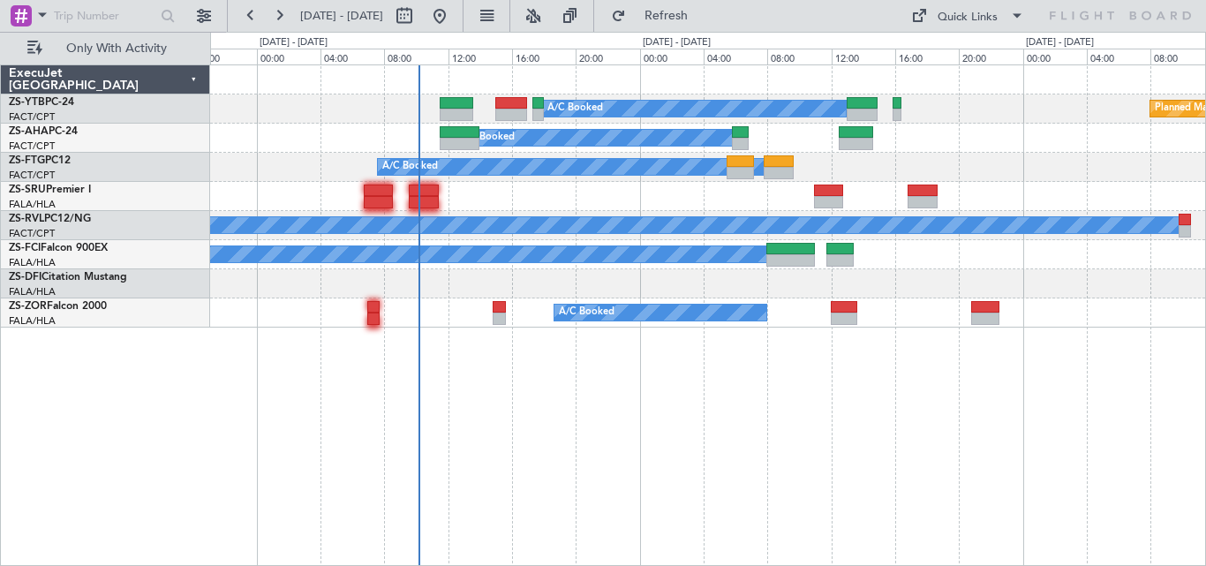
click at [905, 368] on div "A/C Booked Planned Maint Lanseria A/C Booked A/C Booked A/C Booked A/C Booked A…" at bounding box center [708, 314] width 996 height 501
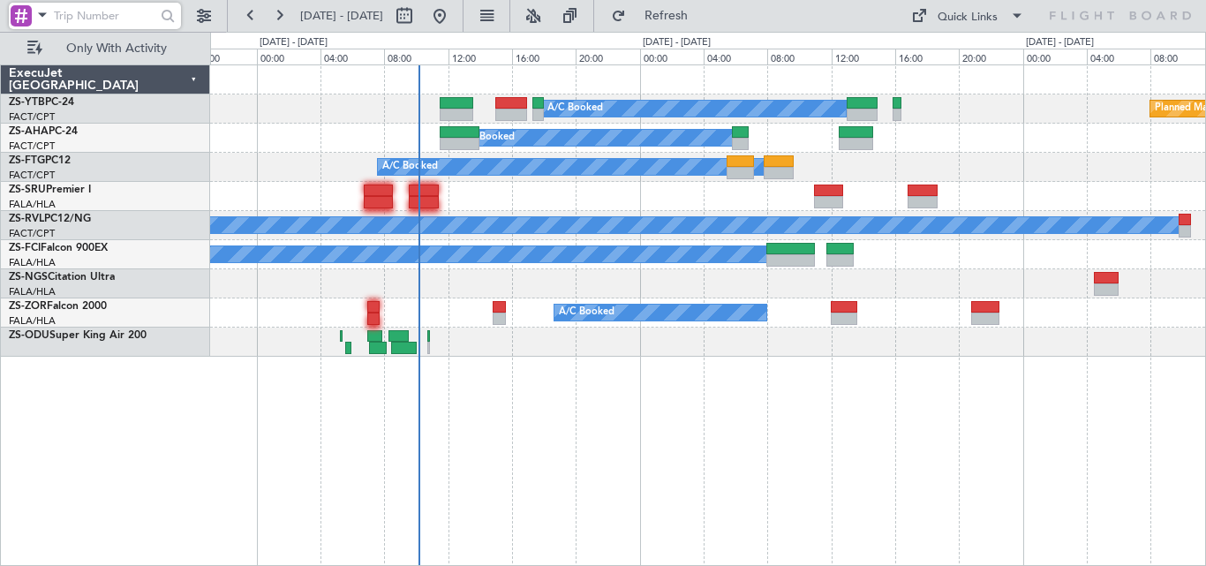
click at [119, 18] on input "text" at bounding box center [105, 16] width 102 height 26
paste input "535306"
type input "535306"
click at [171, 26] on div at bounding box center [167, 16] width 27 height 27
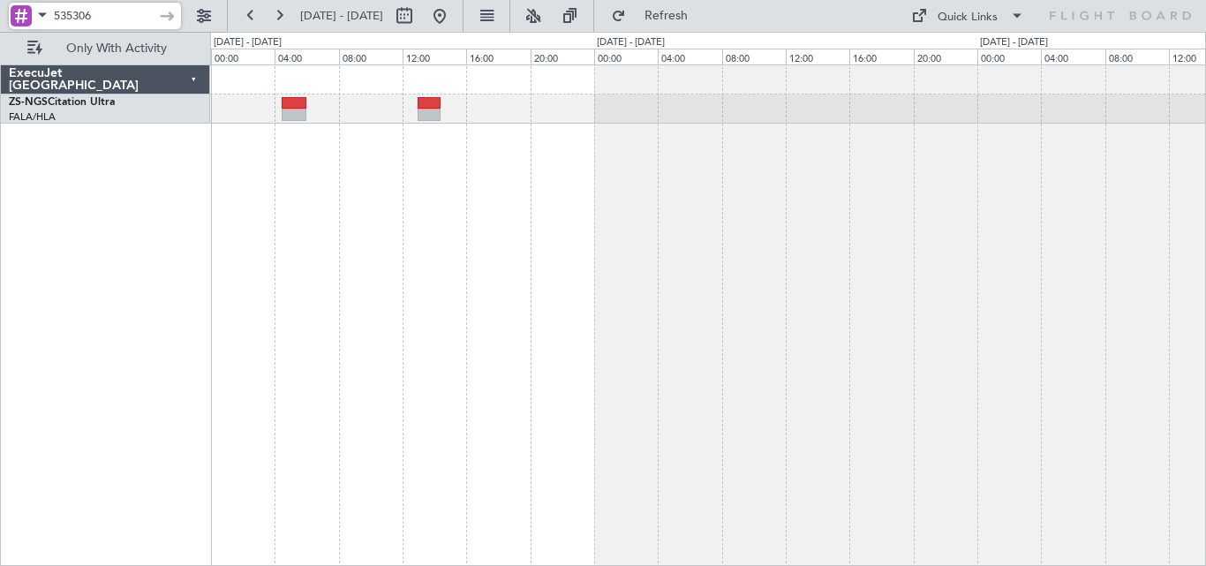
drag, startPoint x: 135, startPoint y: 12, endPoint x: -12, endPoint y: 24, distance: 147.9
click at [0, 24] on html "535306 [DATE] - [DATE] Refresh Quick Links Only With Activity ExecuJet [GEOGRAP…" at bounding box center [603, 283] width 1206 height 566
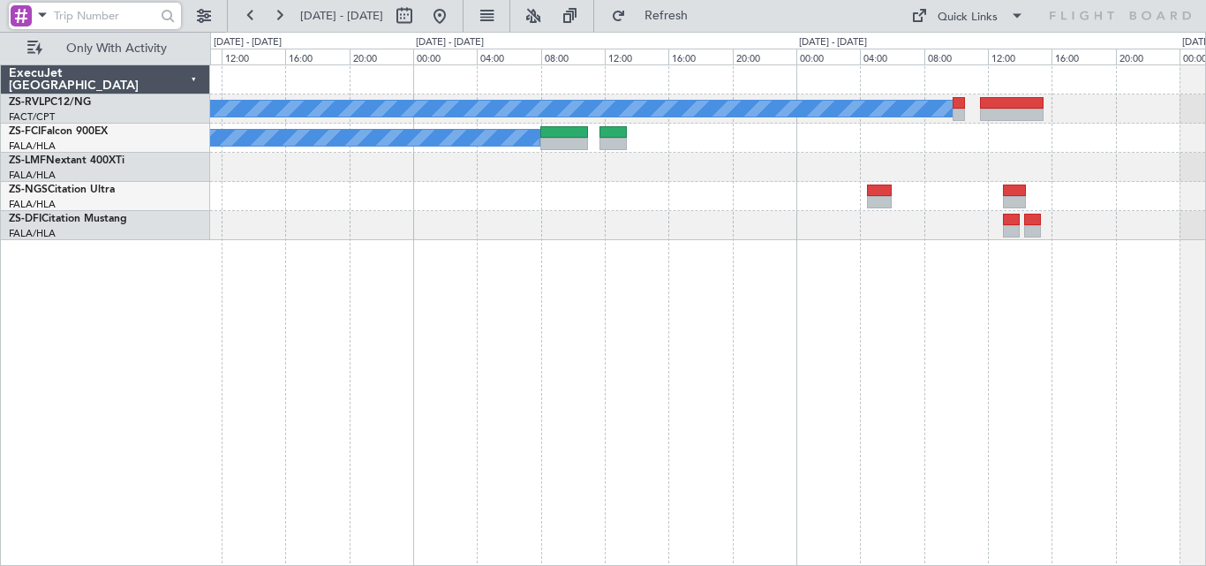
click at [952, 321] on div "A/C Booked A/C Booked A/C Booked A/C Booked A/C Booked" at bounding box center [708, 314] width 996 height 501
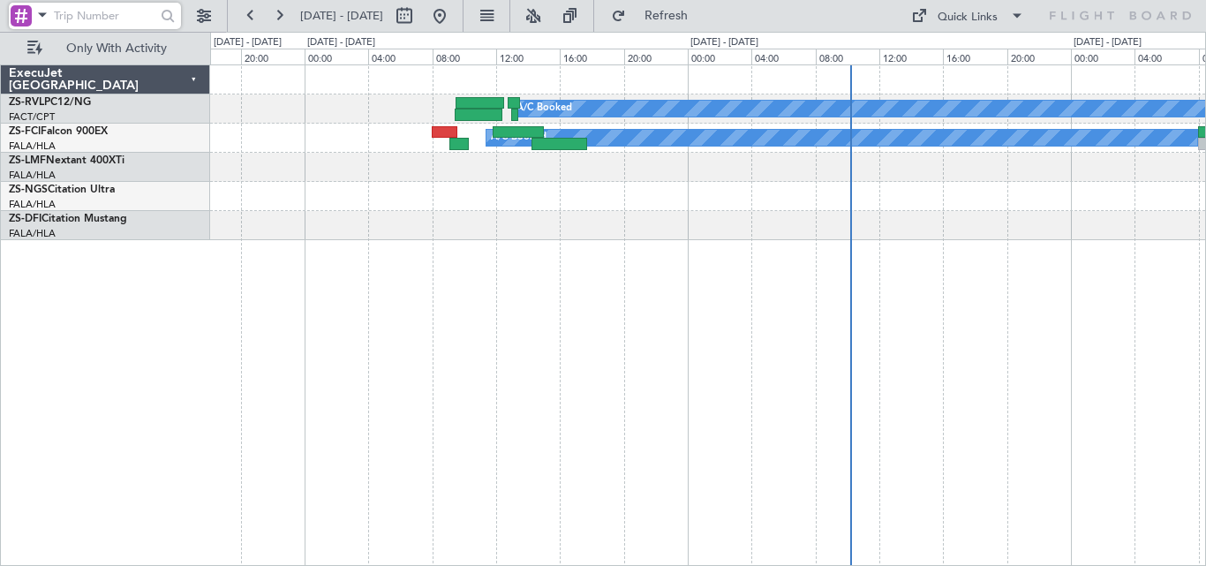
click at [1080, 292] on div "A/C Booked A/C Booked A/C Booked" at bounding box center [708, 314] width 996 height 501
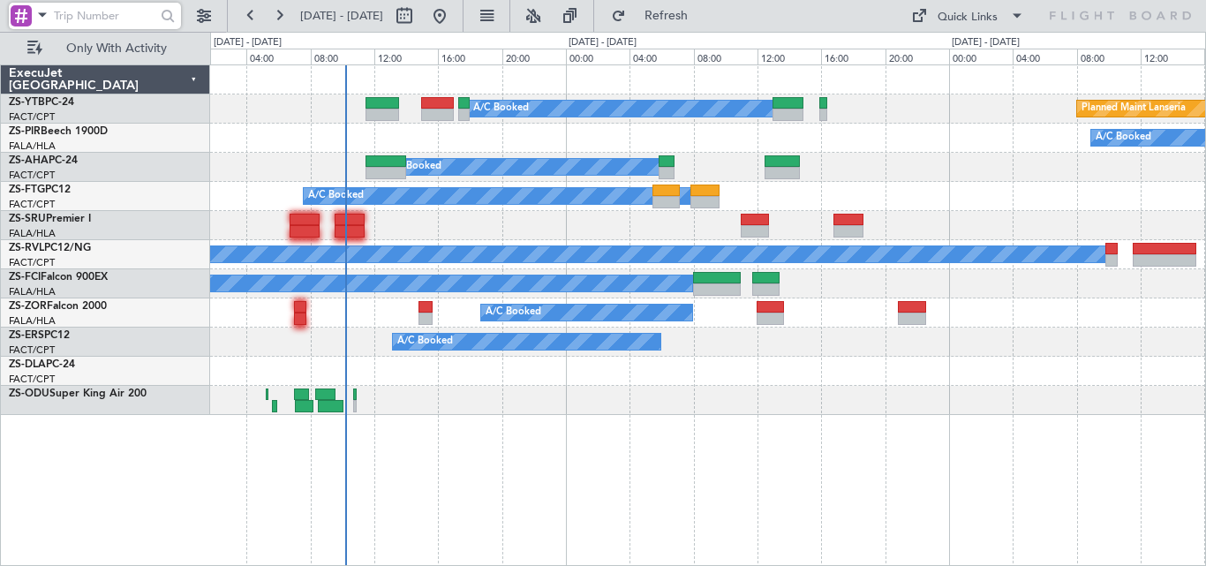
click at [386, 377] on div "Planned Maint Lanseria A/C Booked A/C Booked A/C Booked A/C Booked A/C Booked A…" at bounding box center [708, 314] width 996 height 501
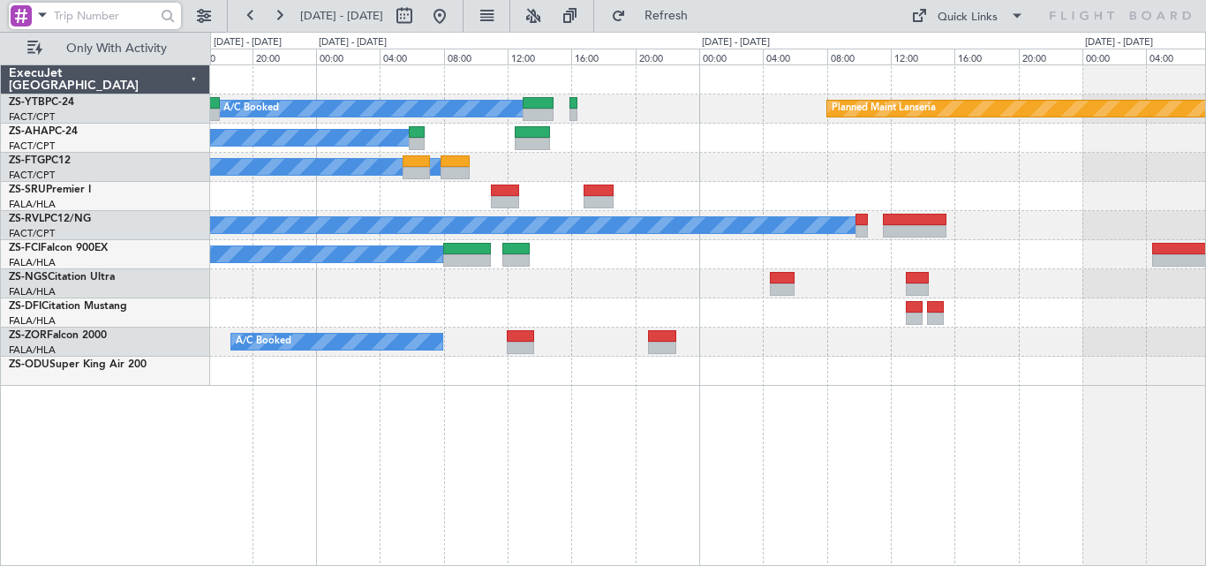
click at [778, 215] on div "Planned Maint Lanseria A/C Booked A/C Booked A/C Booked A/C Booked A/C Booked A…" at bounding box center [707, 225] width 995 height 320
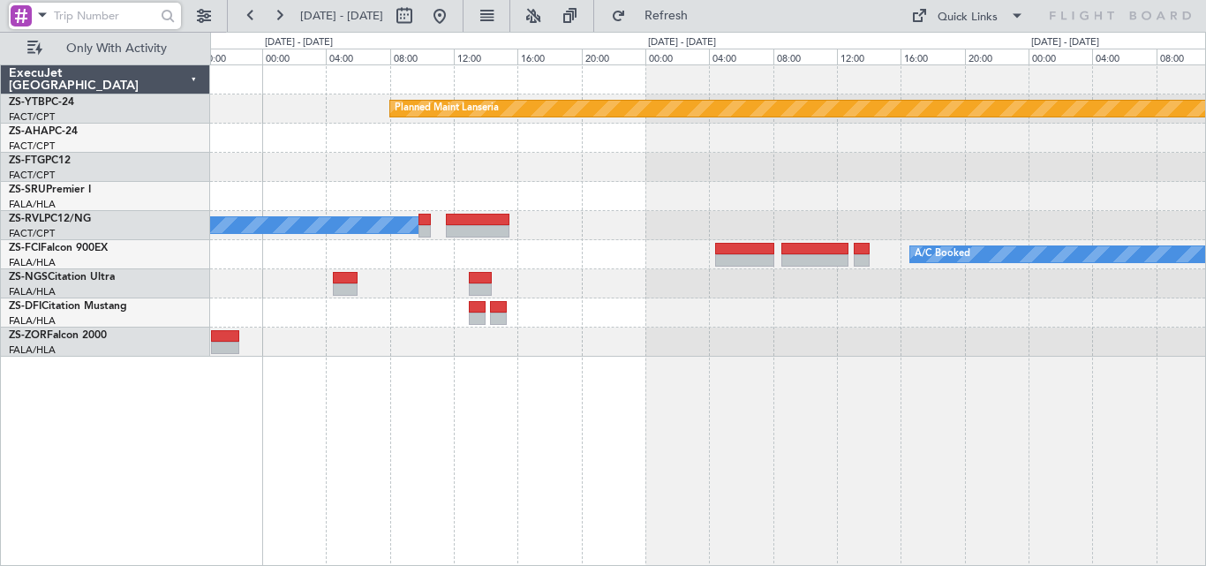
click at [556, 252] on div "Planned Maint Lanseria A/C Booked A/C Booked A/C Booked A/C Booked A/C Booked A…" at bounding box center [707, 210] width 995 height 291
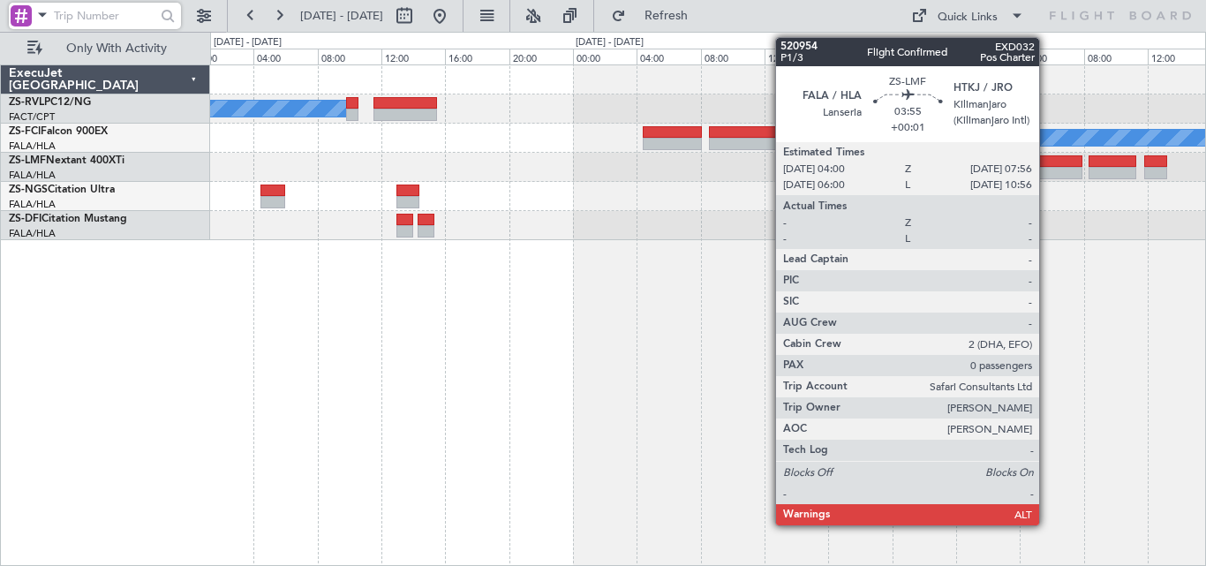
click at [1047, 163] on div at bounding box center [1051, 161] width 64 height 12
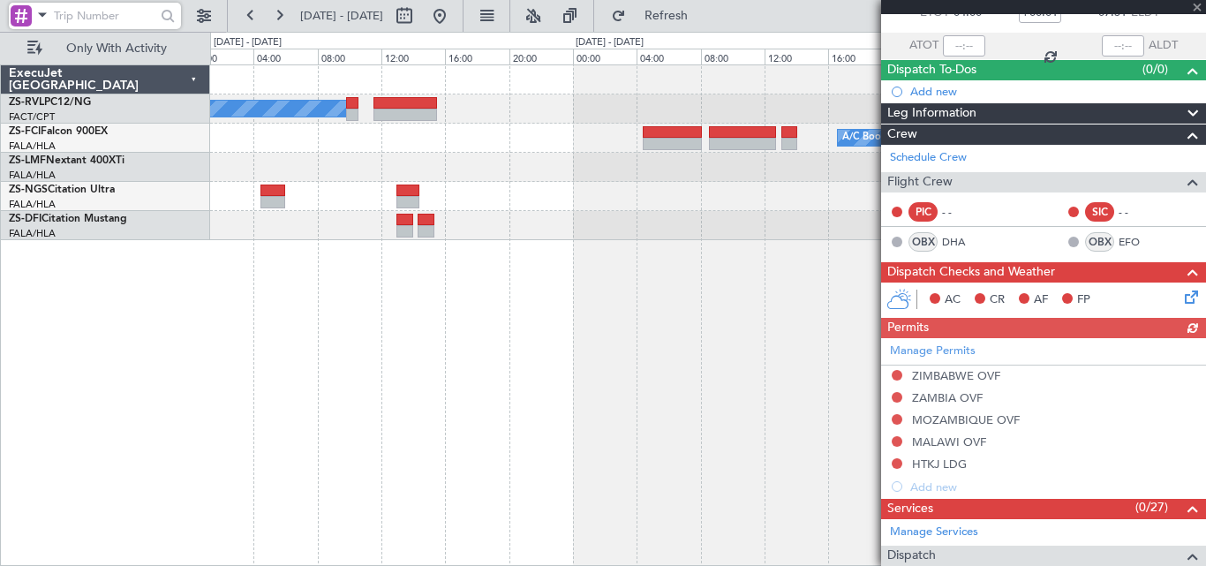
scroll to position [117, 0]
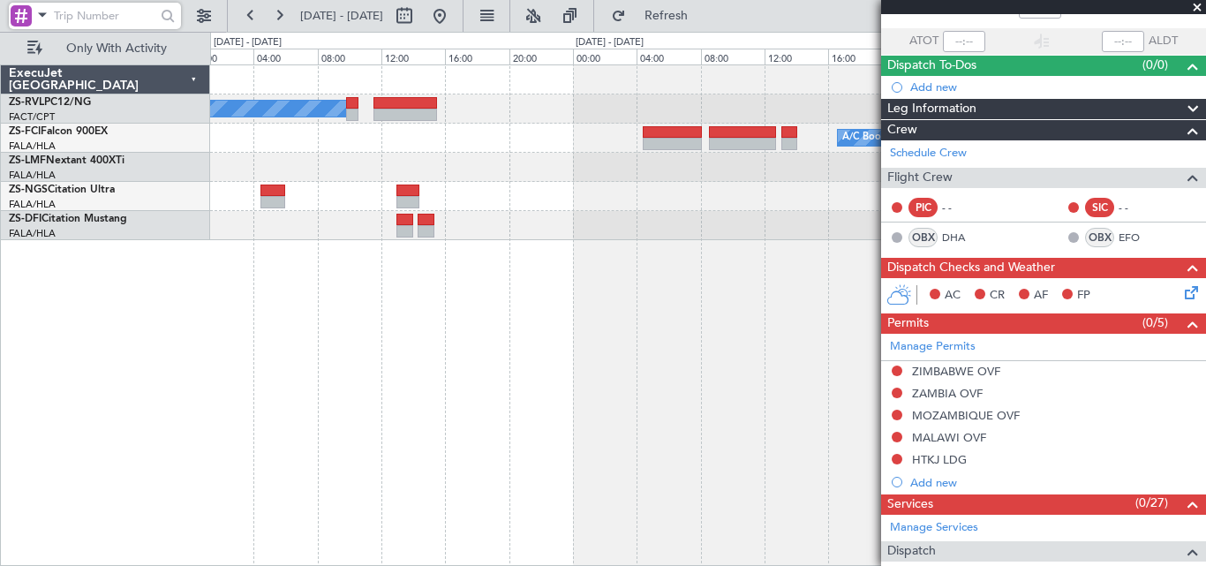
click at [1192, 7] on span at bounding box center [1197, 8] width 18 height 16
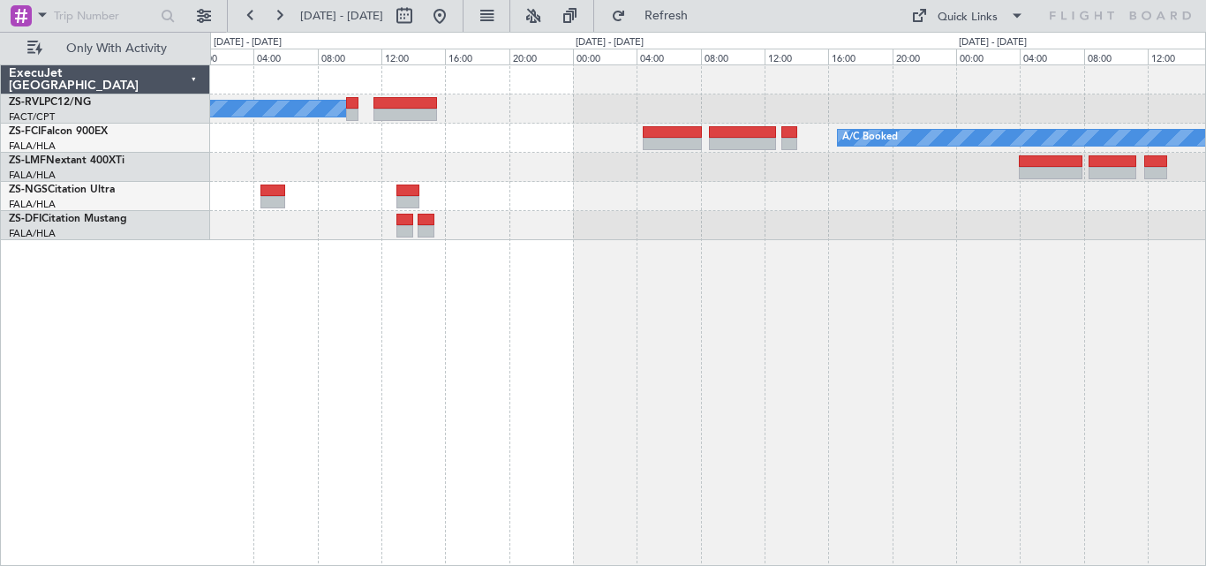
scroll to position [0, 0]
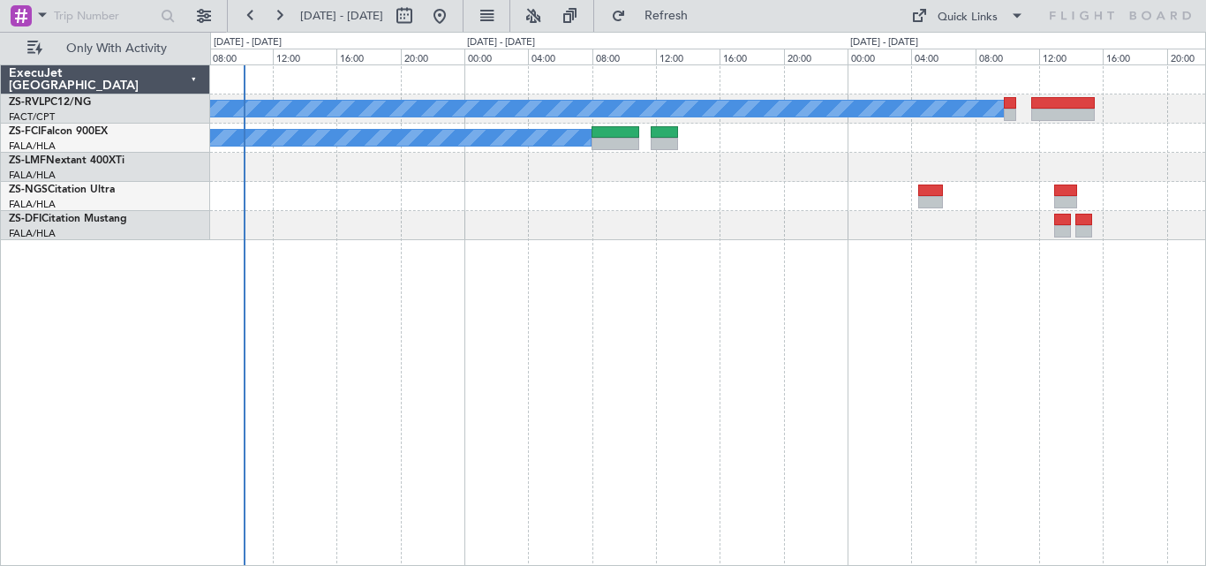
click at [1178, 249] on div "A/C Booked A/C Booked" at bounding box center [708, 314] width 996 height 501
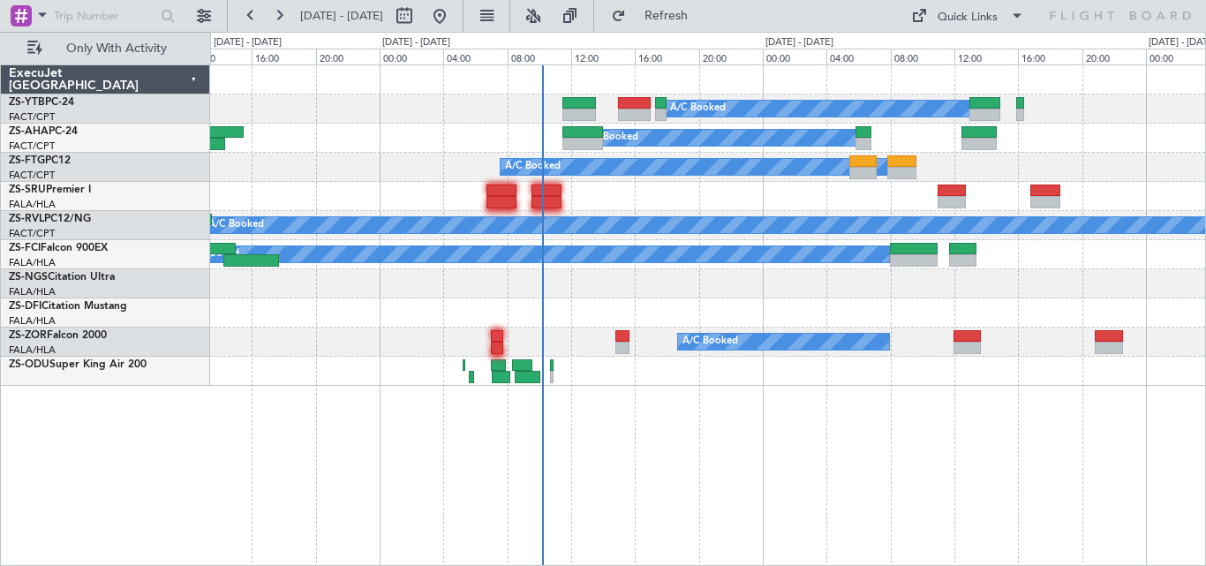
click at [1006, 285] on div "A/C Booked Planned Maint Lanseria A/C Booked A/C Booked A/C Booked A/C Booked A…" at bounding box center [707, 225] width 995 height 320
